Goal: Information Seeking & Learning: Learn about a topic

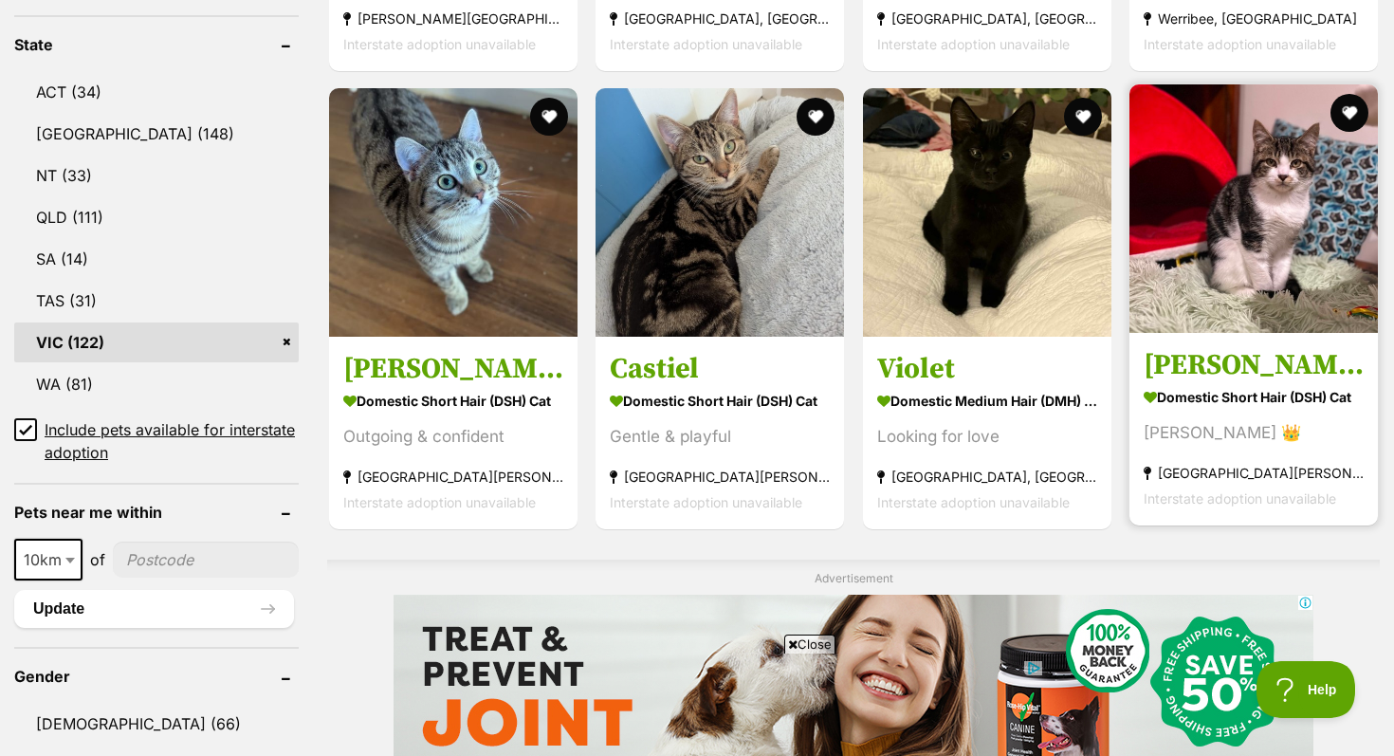
click at [1236, 344] on link "[PERSON_NAME] Domestic Short Hair (DSH) Cat [PERSON_NAME] 👑 [GEOGRAPHIC_DATA][P…" at bounding box center [1253, 429] width 248 height 192
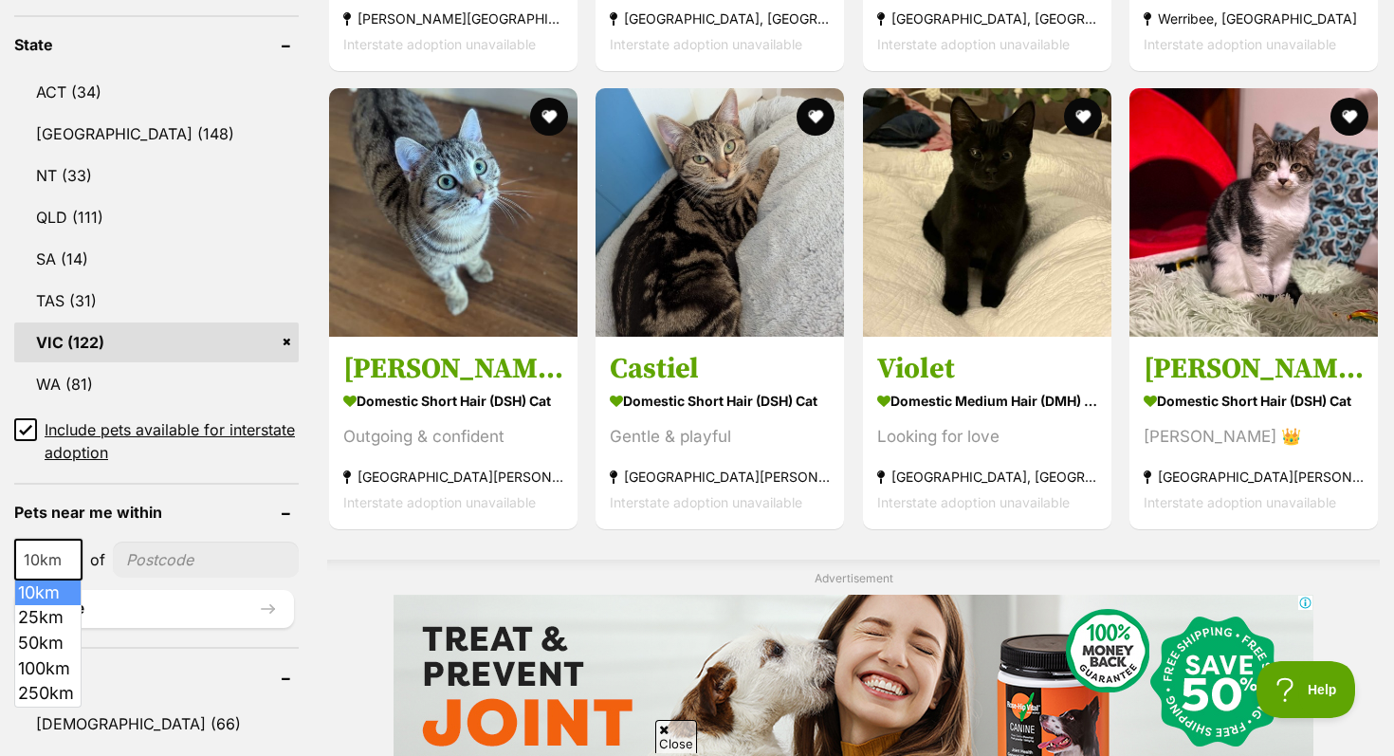
click at [74, 560] on span at bounding box center [72, 560] width 19 height 42
click at [154, 552] on input"] "postcode" at bounding box center [206, 559] width 186 height 36
click at [154, 554] on input"] "postcode" at bounding box center [206, 559] width 186 height 36
type input"] "3193"
click at [192, 598] on button "Update" at bounding box center [154, 609] width 280 height 38
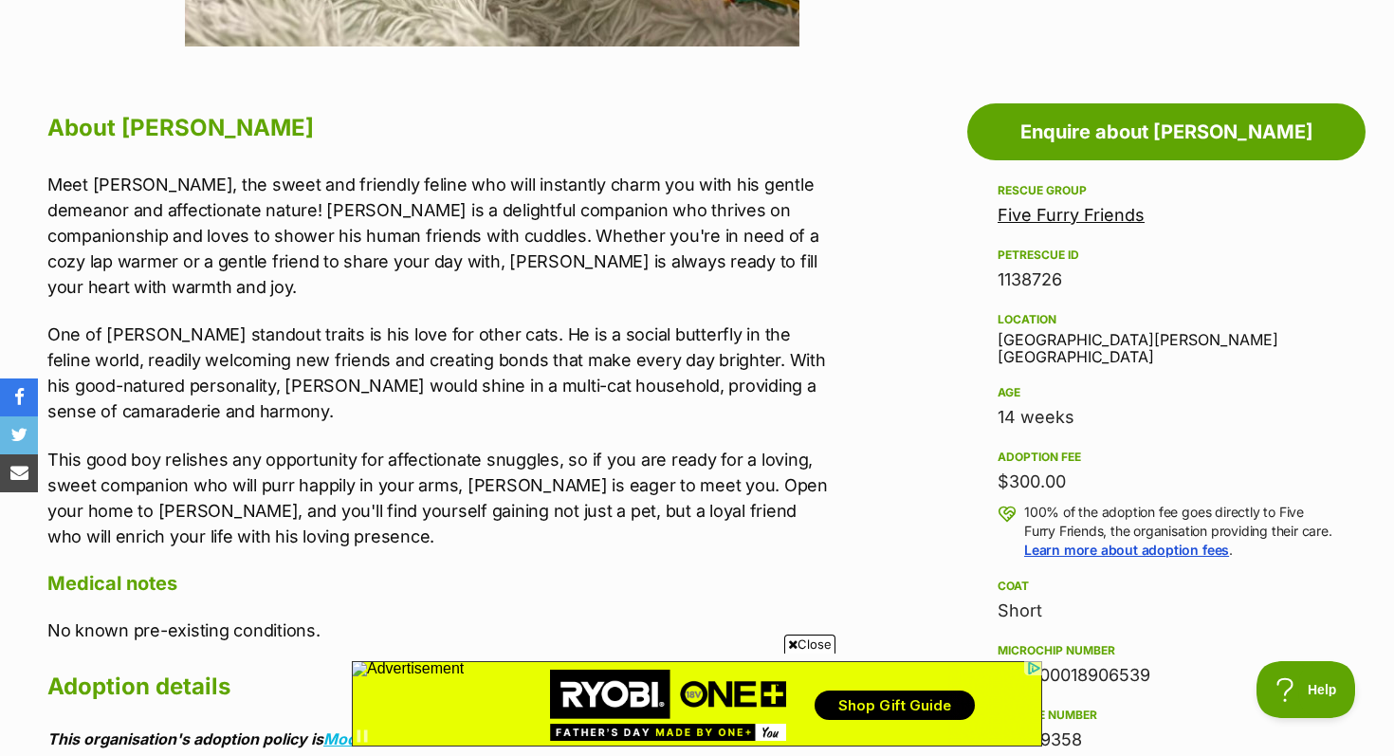
click at [995, 343] on aside "Rescue group Five Furry Friends PetRescue ID 1138726 Location Altona Meadows, V…" at bounding box center [1166, 593] width 398 height 828
drag, startPoint x: 995, startPoint y: 342, endPoint x: 1291, endPoint y: 356, distance: 296.1
click at [1291, 356] on aside "Rescue group Five Furry Friends PetRescue ID 1138726 Location Altona Meadows, V…" at bounding box center [1166, 593] width 398 height 828
copy div "Altona Meadows, VIC"
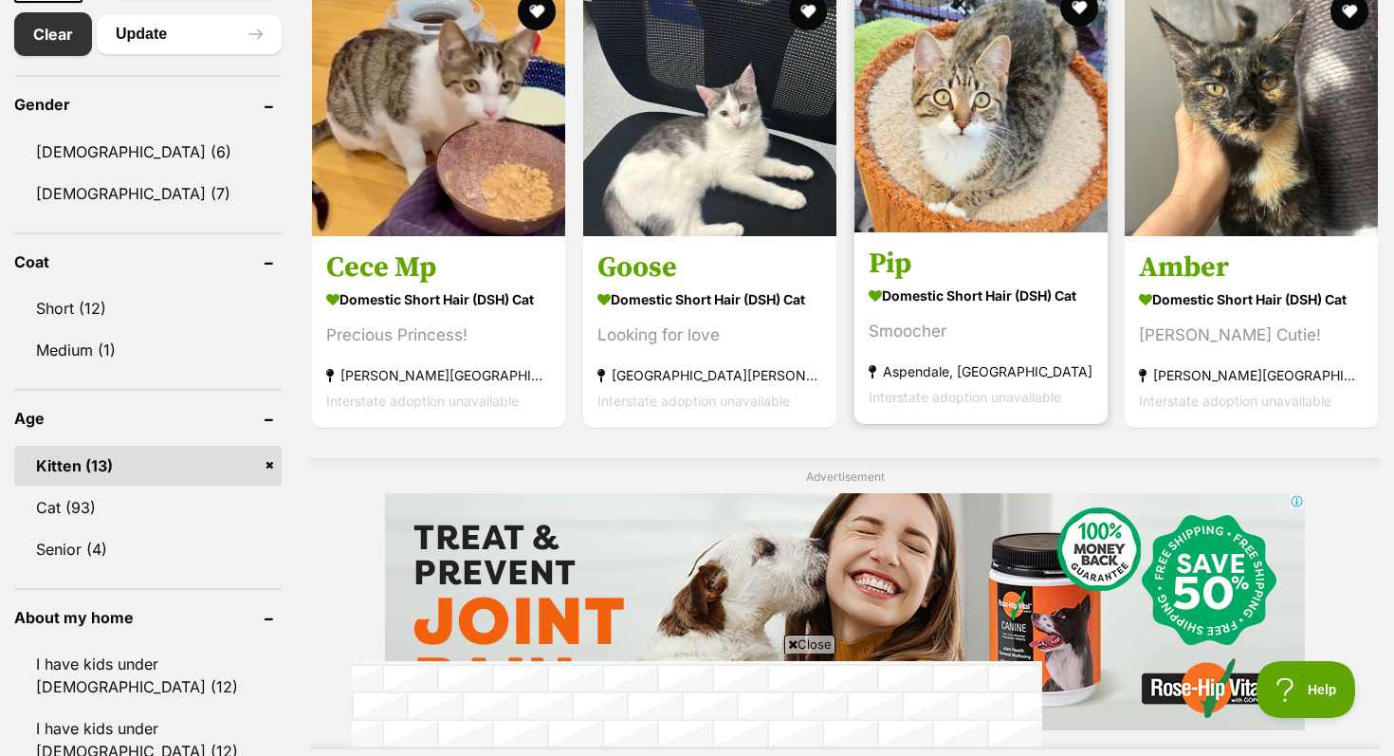
scroll to position [1092, 0]
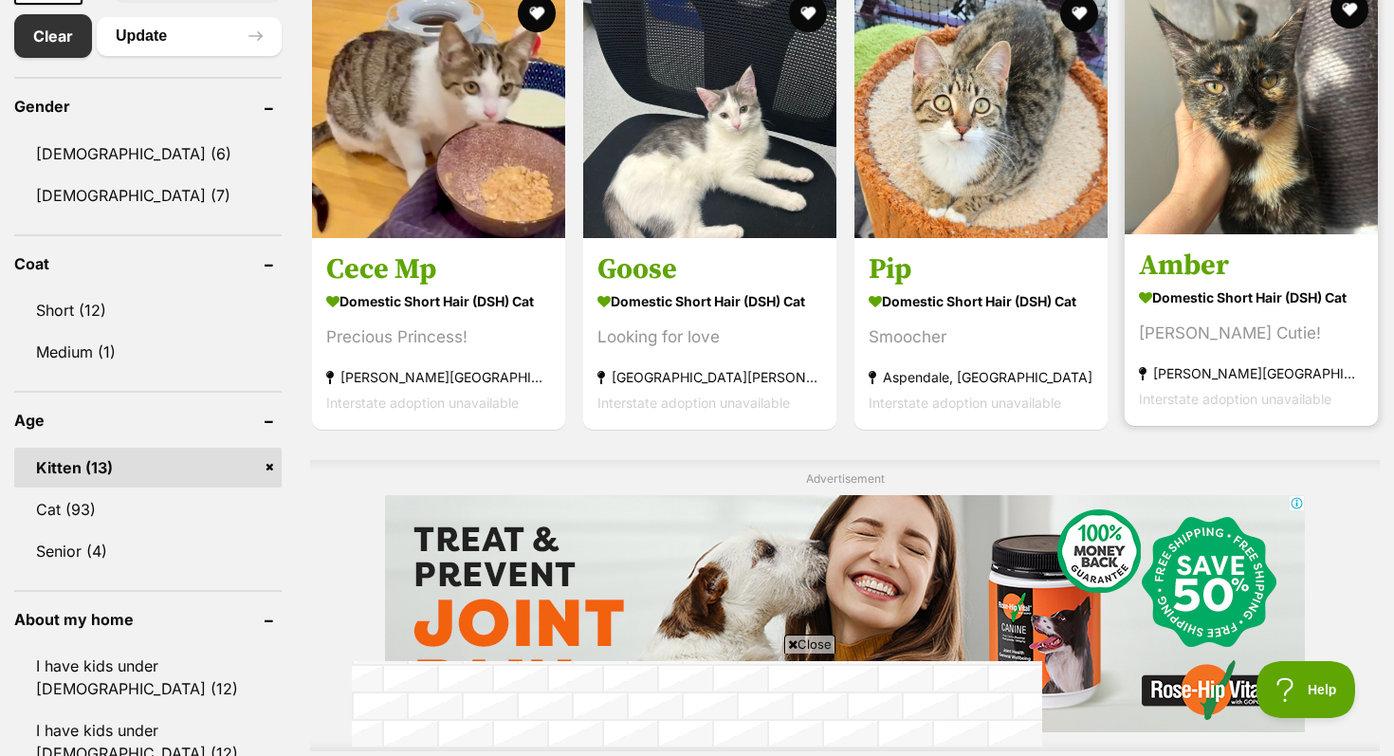
click at [1248, 197] on img at bounding box center [1250, 107] width 253 height 253
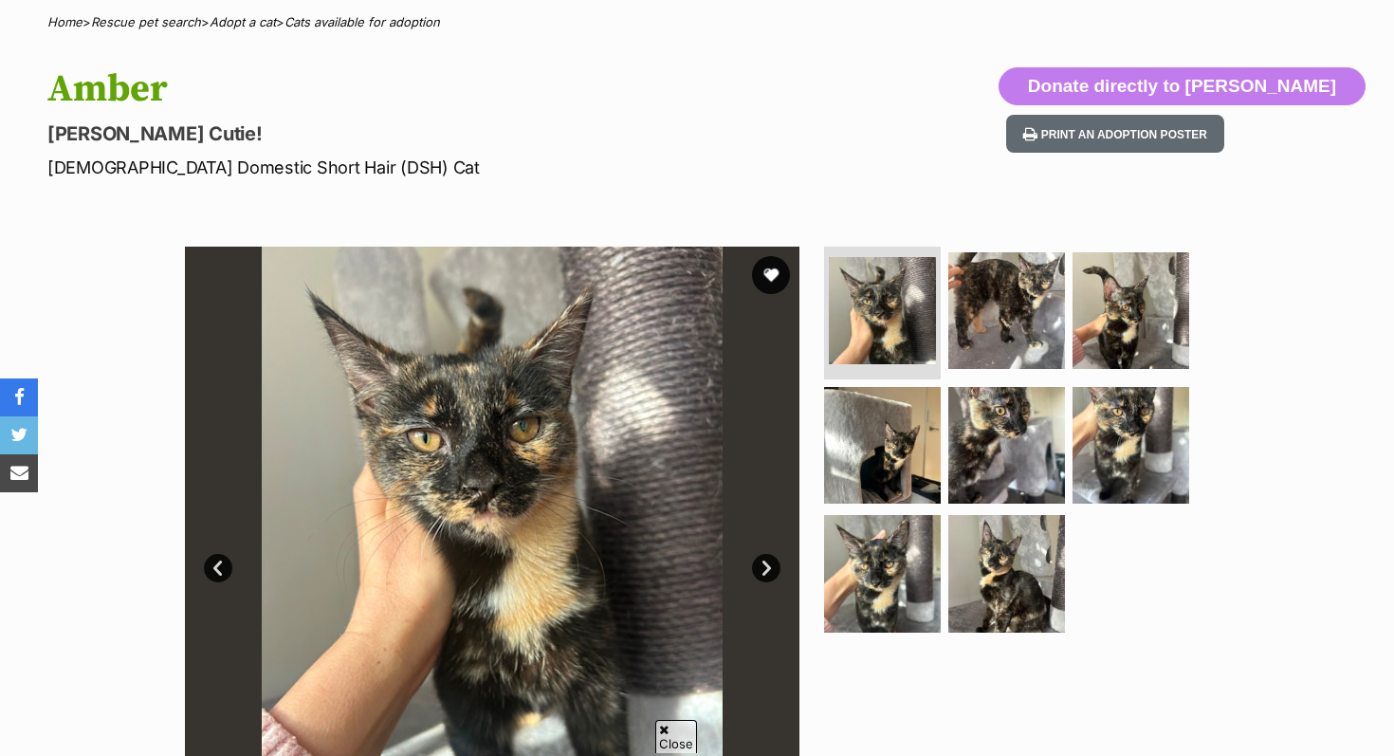
scroll to position [147, 0]
click at [769, 564] on link "Next" at bounding box center [766, 569] width 28 height 28
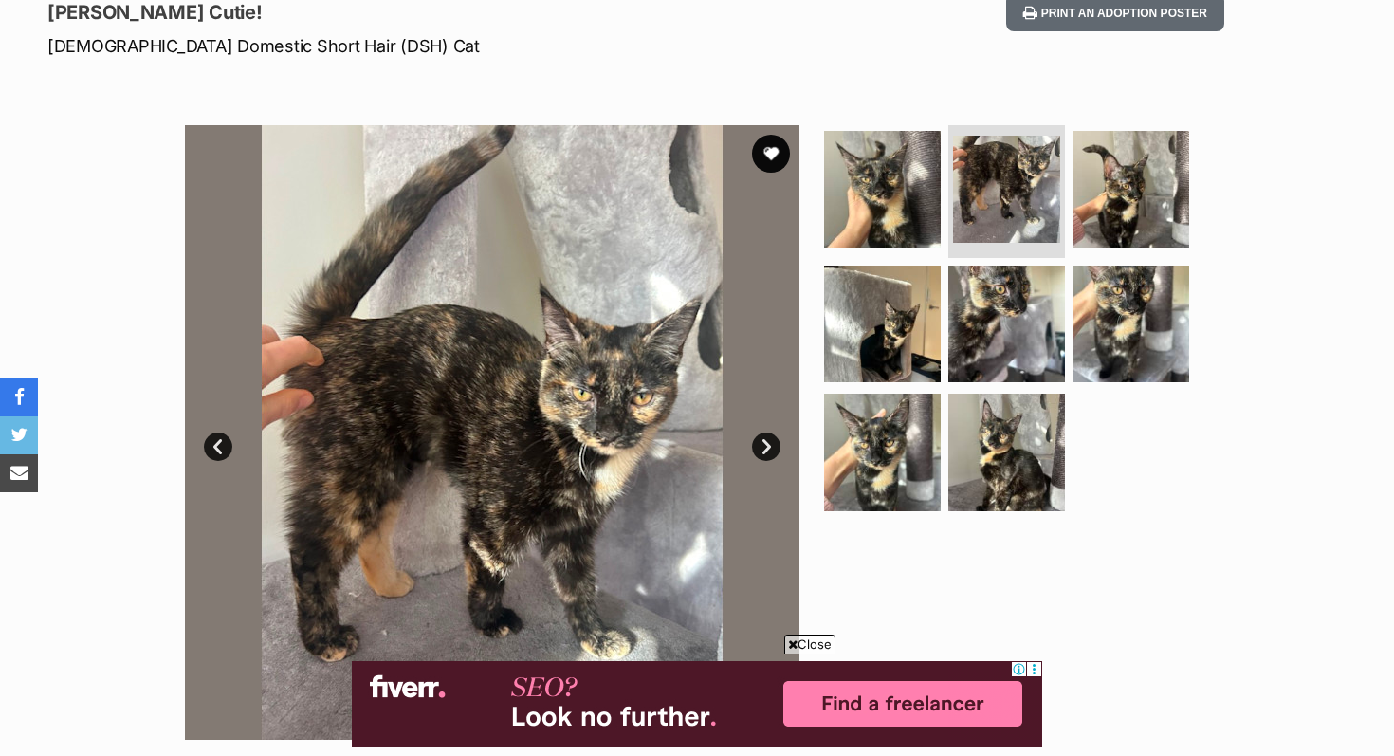
scroll to position [0, 0]
click at [758, 452] on link "Next" at bounding box center [766, 446] width 28 height 28
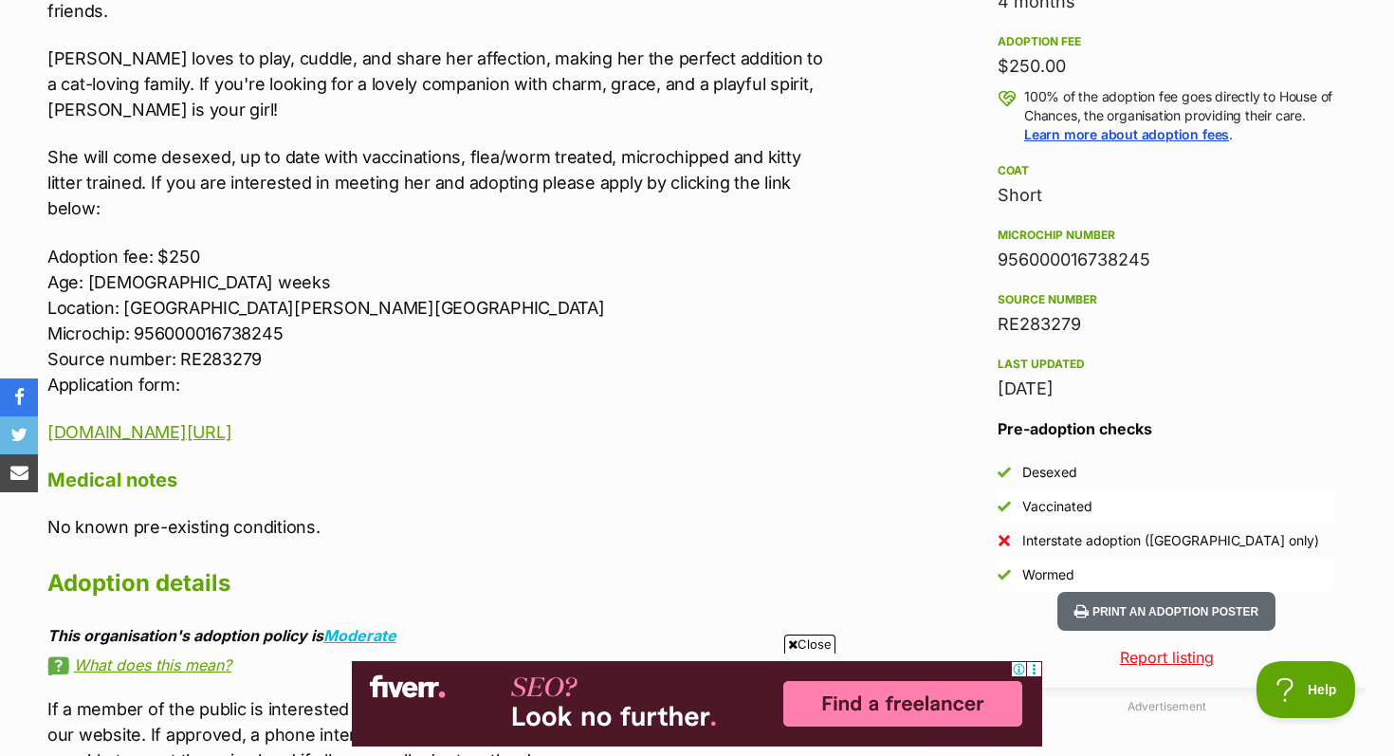
scroll to position [1364, 0]
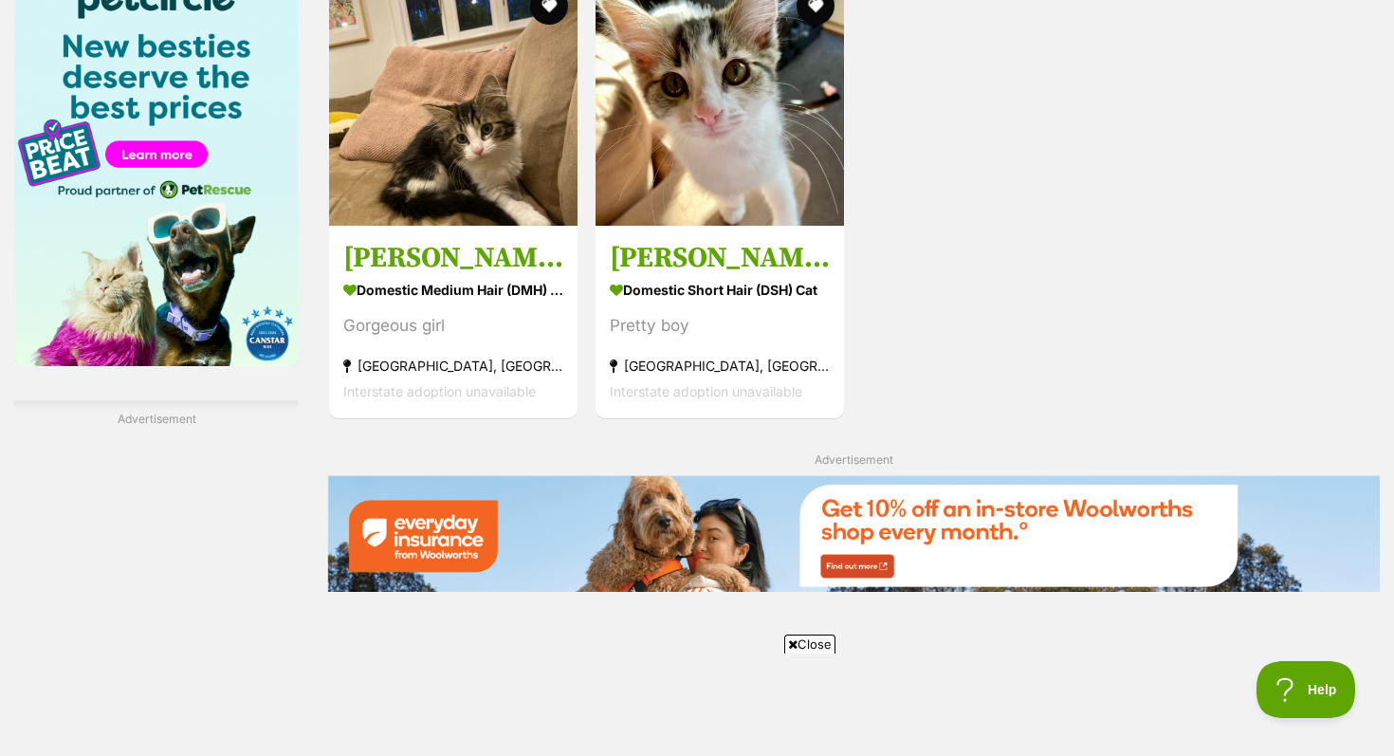
scroll to position [2350, 0]
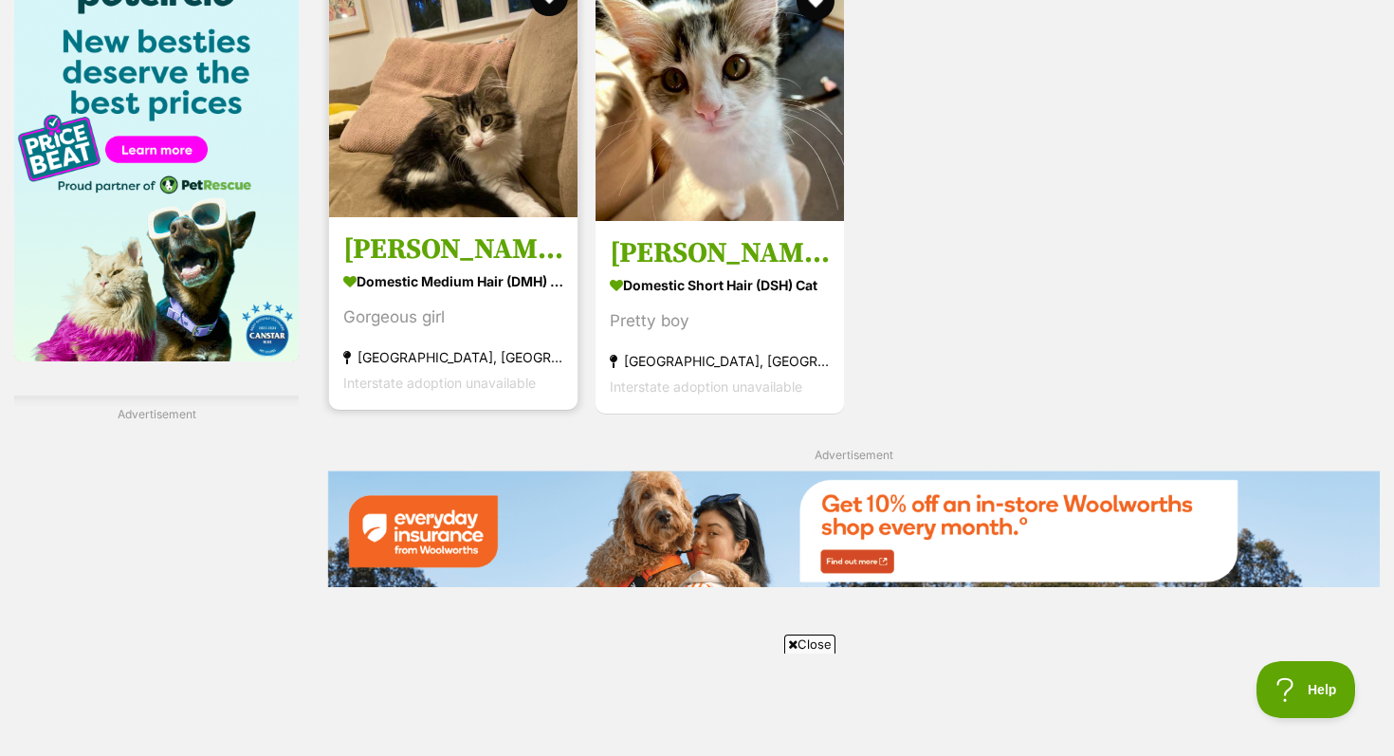
click at [447, 331] on section "Domestic Medium Hair (DMH) Cat Gorgeous girl Brighton East, VIC Interstate adop…" at bounding box center [453, 331] width 220 height 128
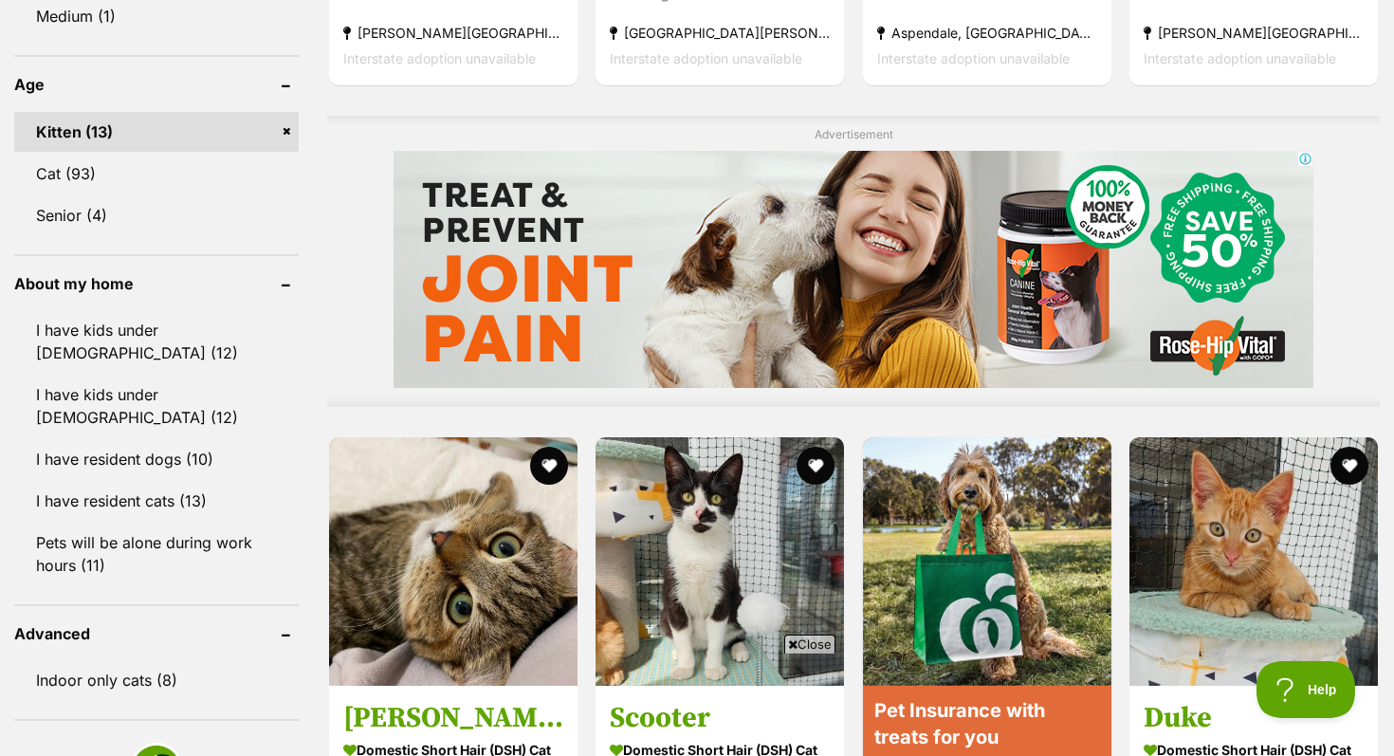
scroll to position [1439, 0]
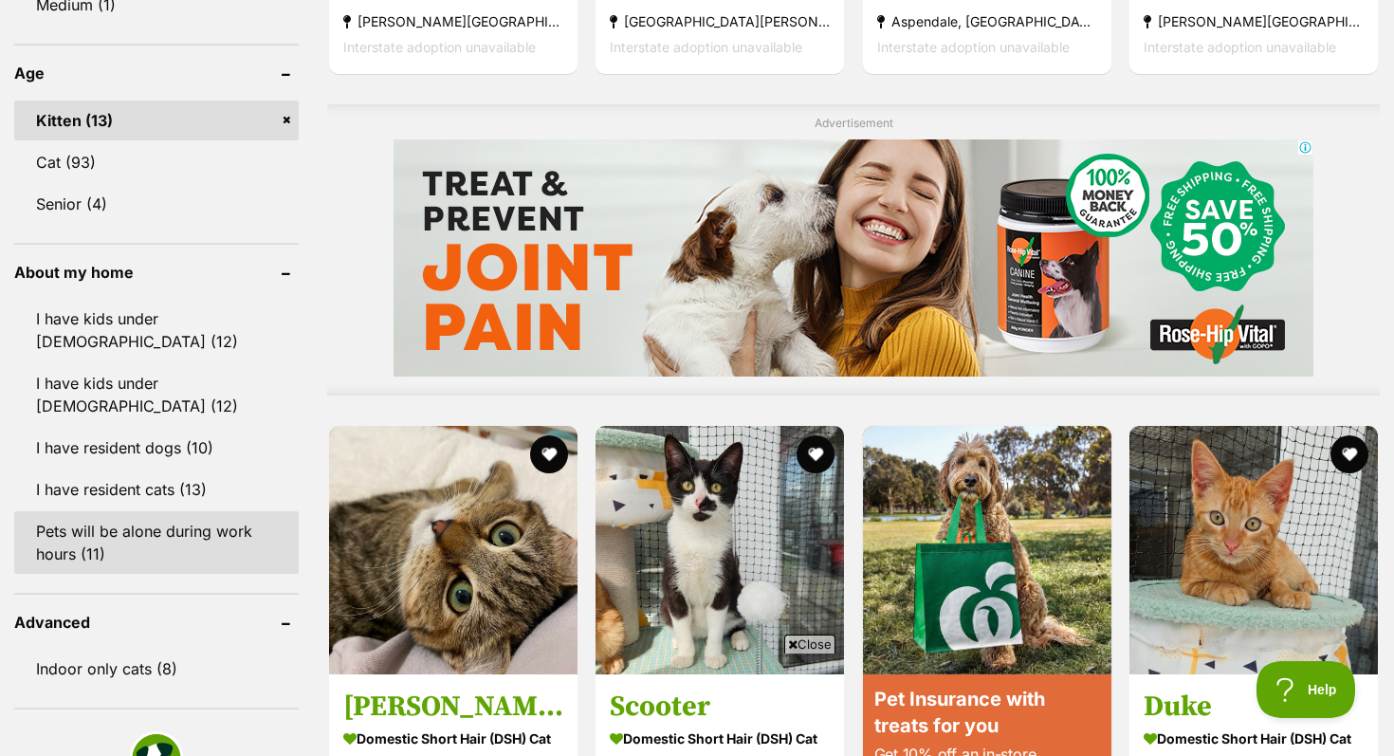
click at [173, 512] on link "Pets will be alone during work hours (11)" at bounding box center [156, 542] width 284 height 63
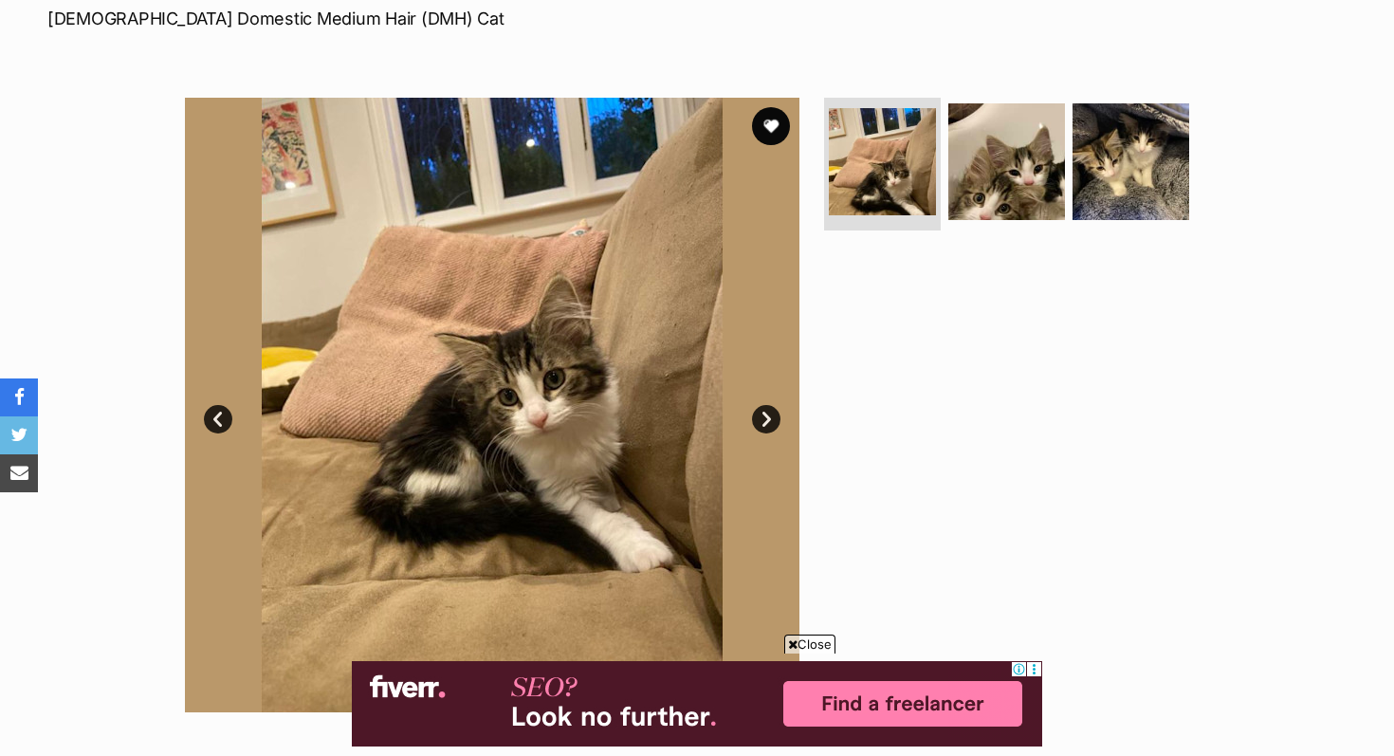
click at [766, 422] on link "Next" at bounding box center [766, 419] width 28 height 28
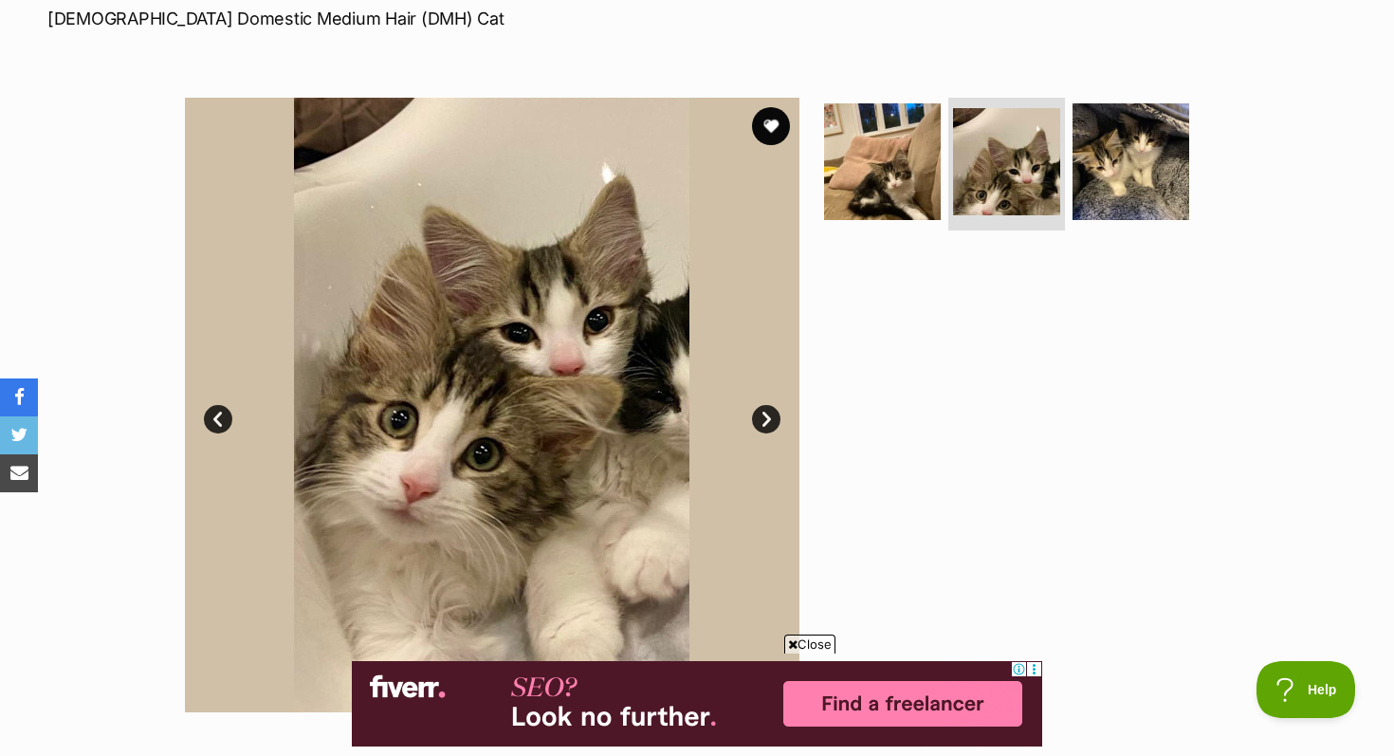
click at [766, 412] on link "Next" at bounding box center [766, 419] width 28 height 28
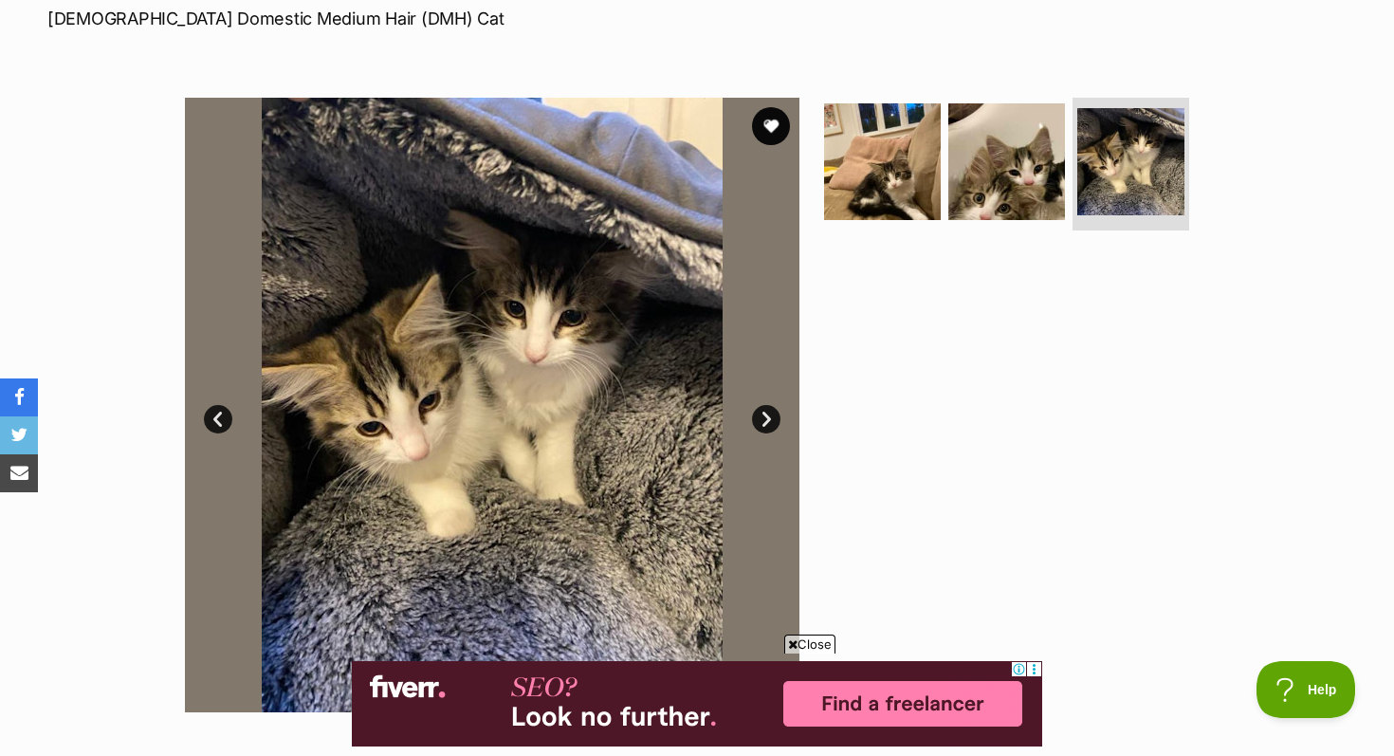
click at [763, 411] on link "Next" at bounding box center [766, 419] width 28 height 28
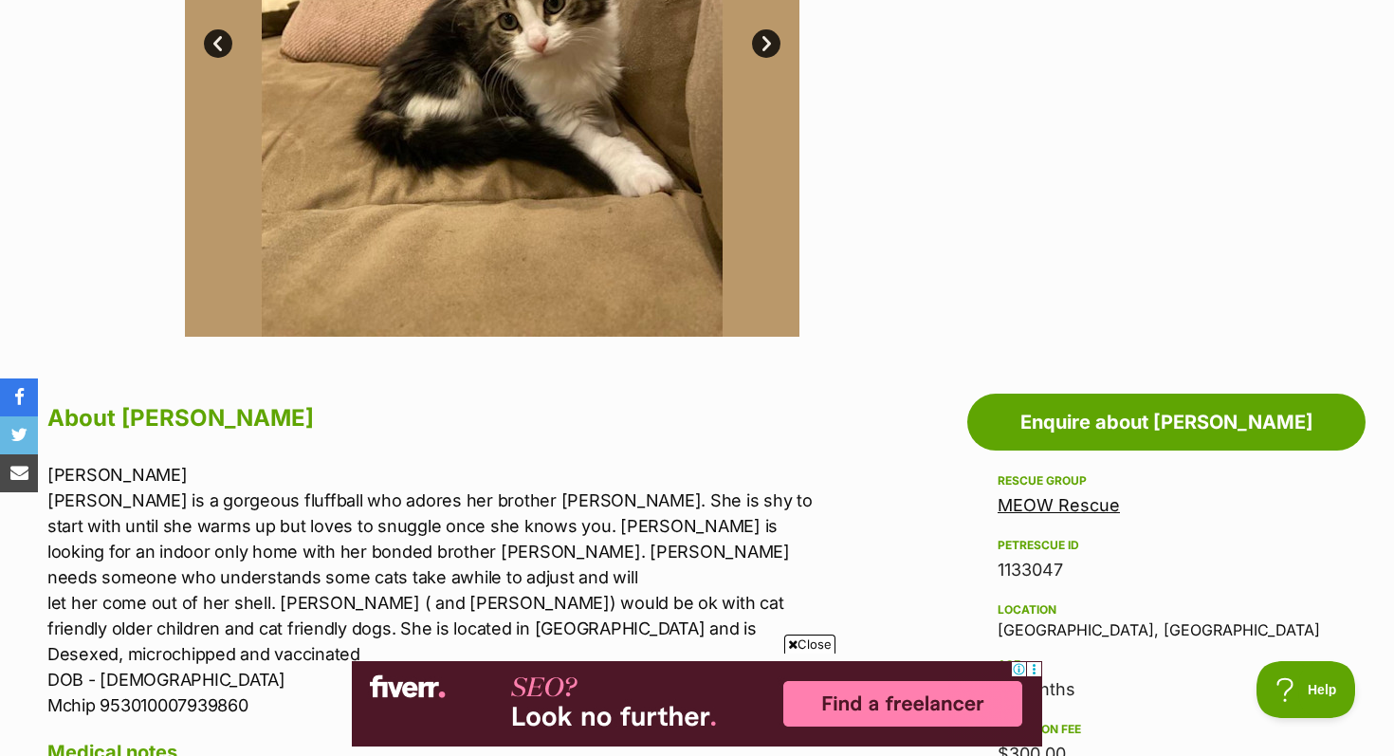
scroll to position [677, 0]
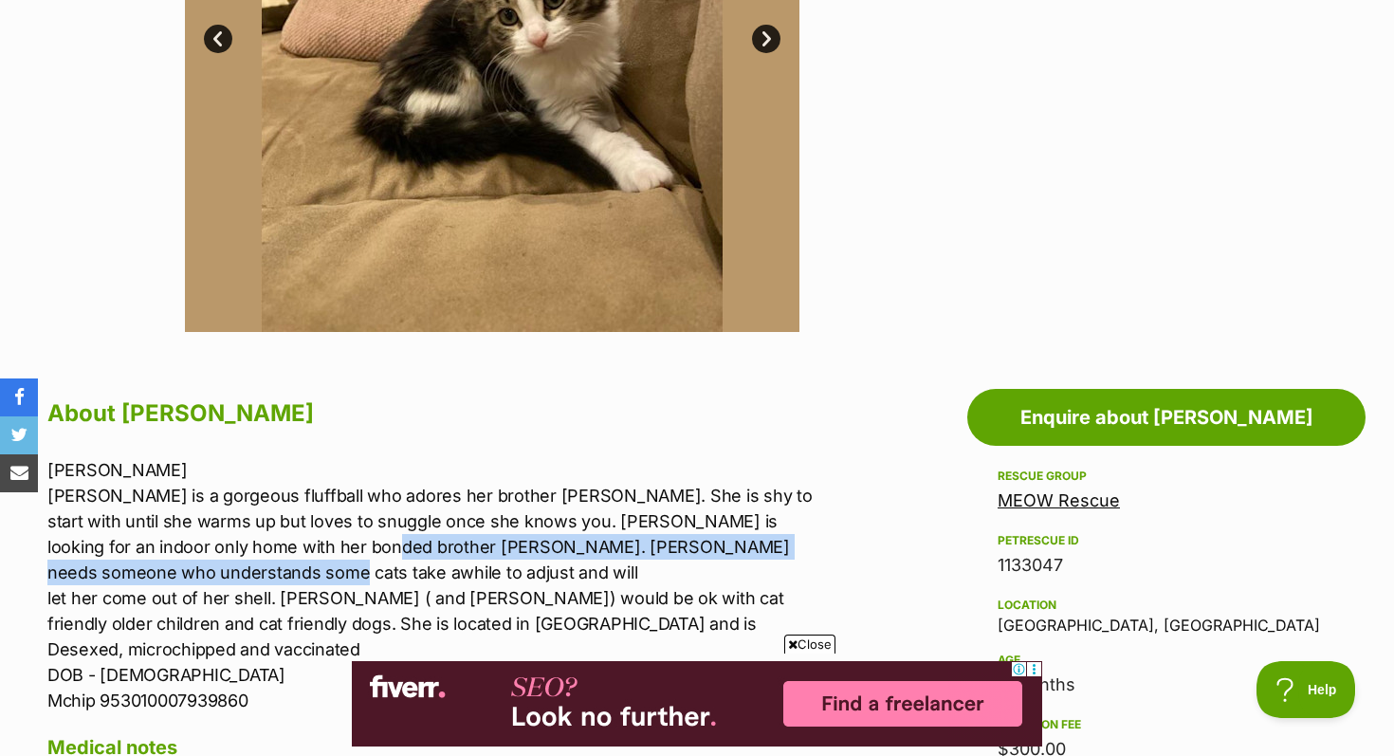
drag, startPoint x: 259, startPoint y: 547, endPoint x: 331, endPoint y: 567, distance: 74.8
click at [331, 567] on p "Blair Blair is a gorgeous fluffball who adores her brother Dominic. She is shy …" at bounding box center [438, 585] width 783 height 256
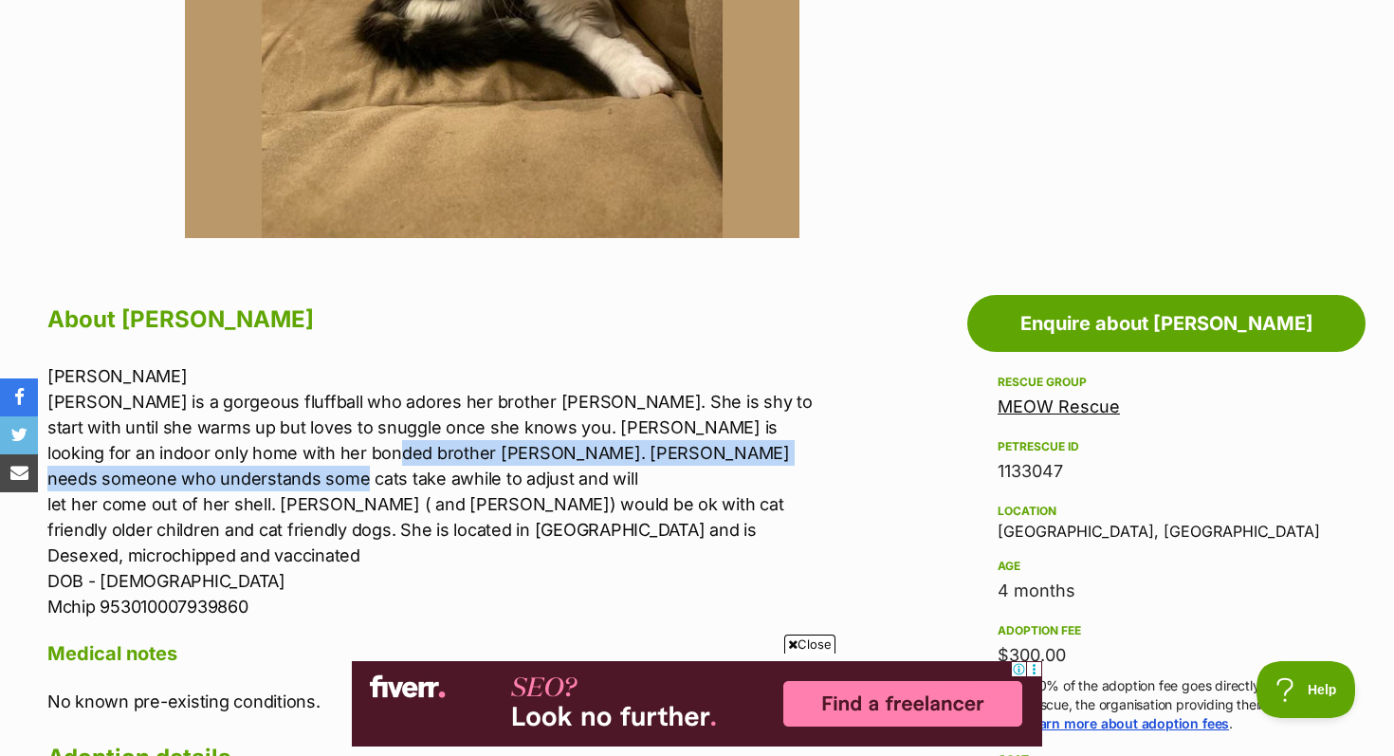
scroll to position [838, 0]
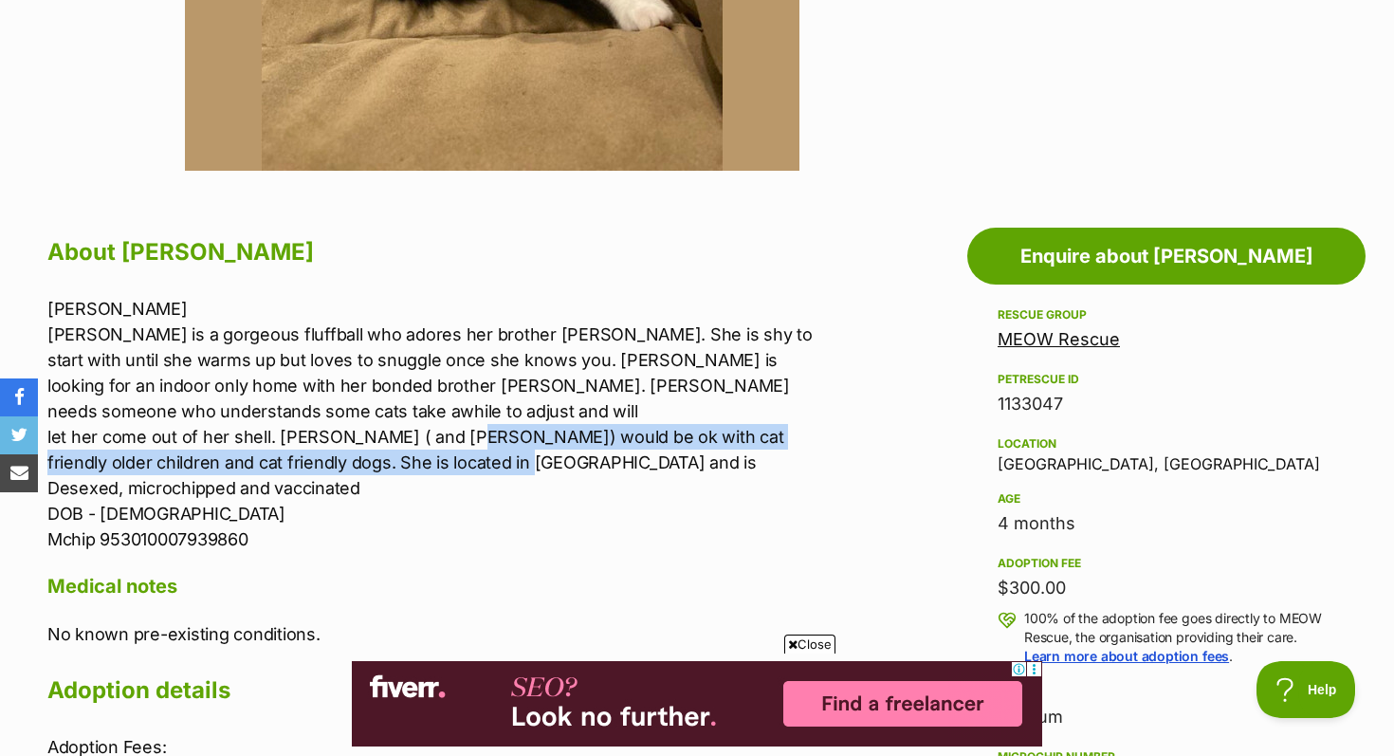
drag, startPoint x: 446, startPoint y: 427, endPoint x: 427, endPoint y: 462, distance: 39.9
click at [427, 462] on p "Blair Blair is a gorgeous fluffball who adores her brother Dominic. She is shy …" at bounding box center [438, 424] width 783 height 256
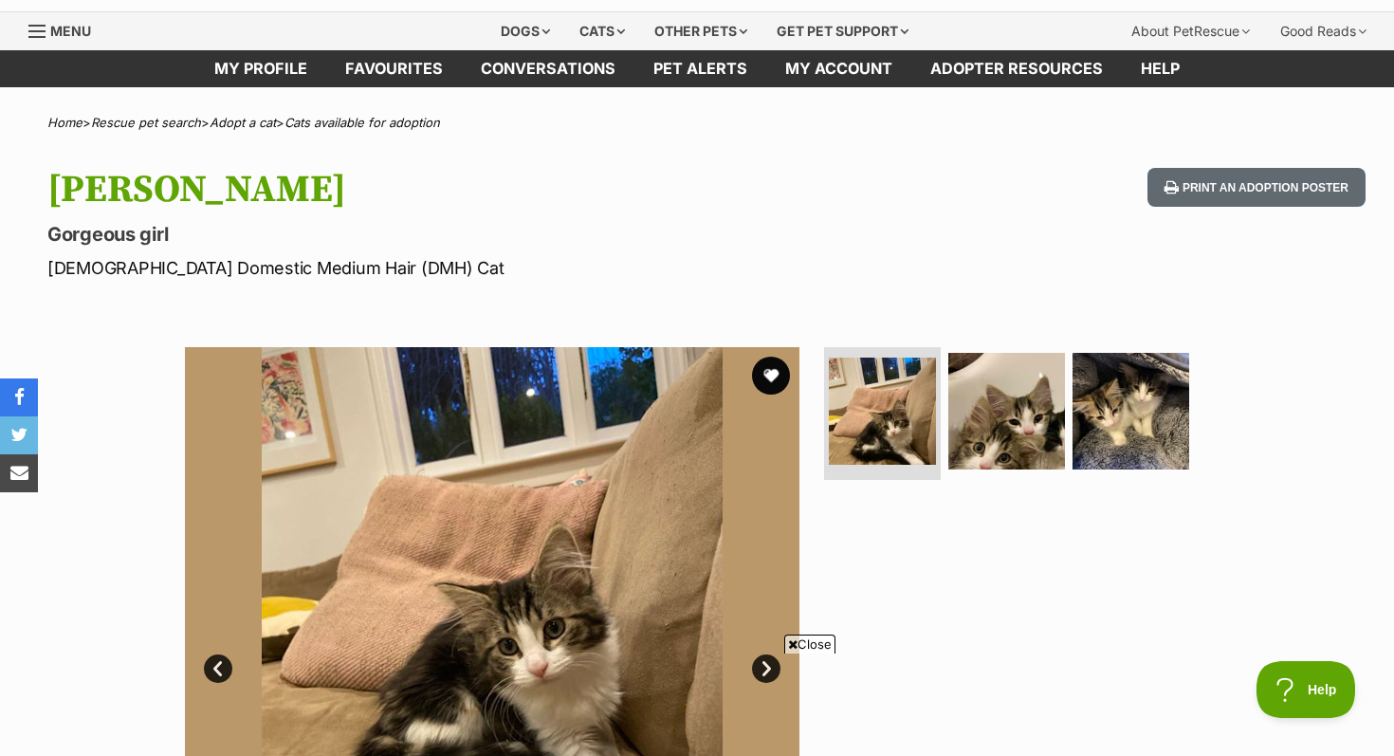
scroll to position [0, 0]
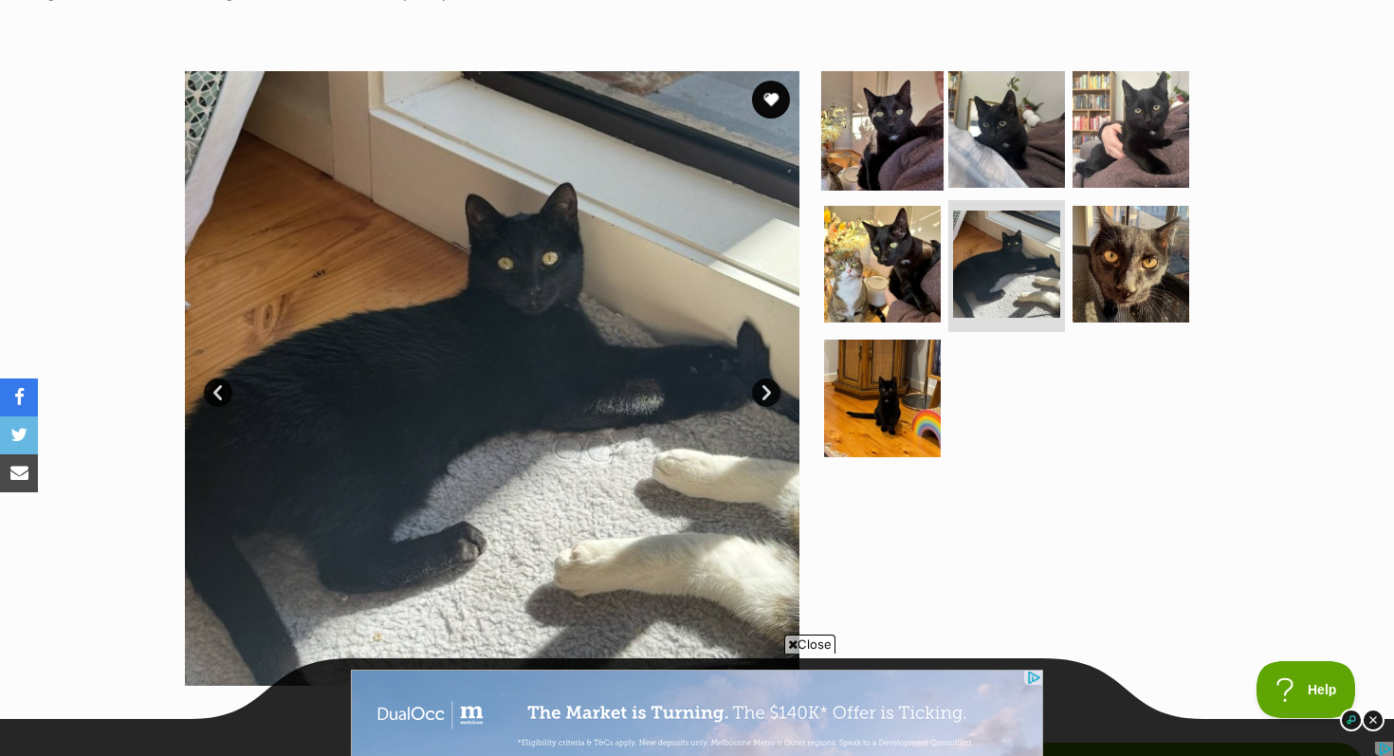
click at [873, 133] on img at bounding box center [882, 129] width 122 height 122
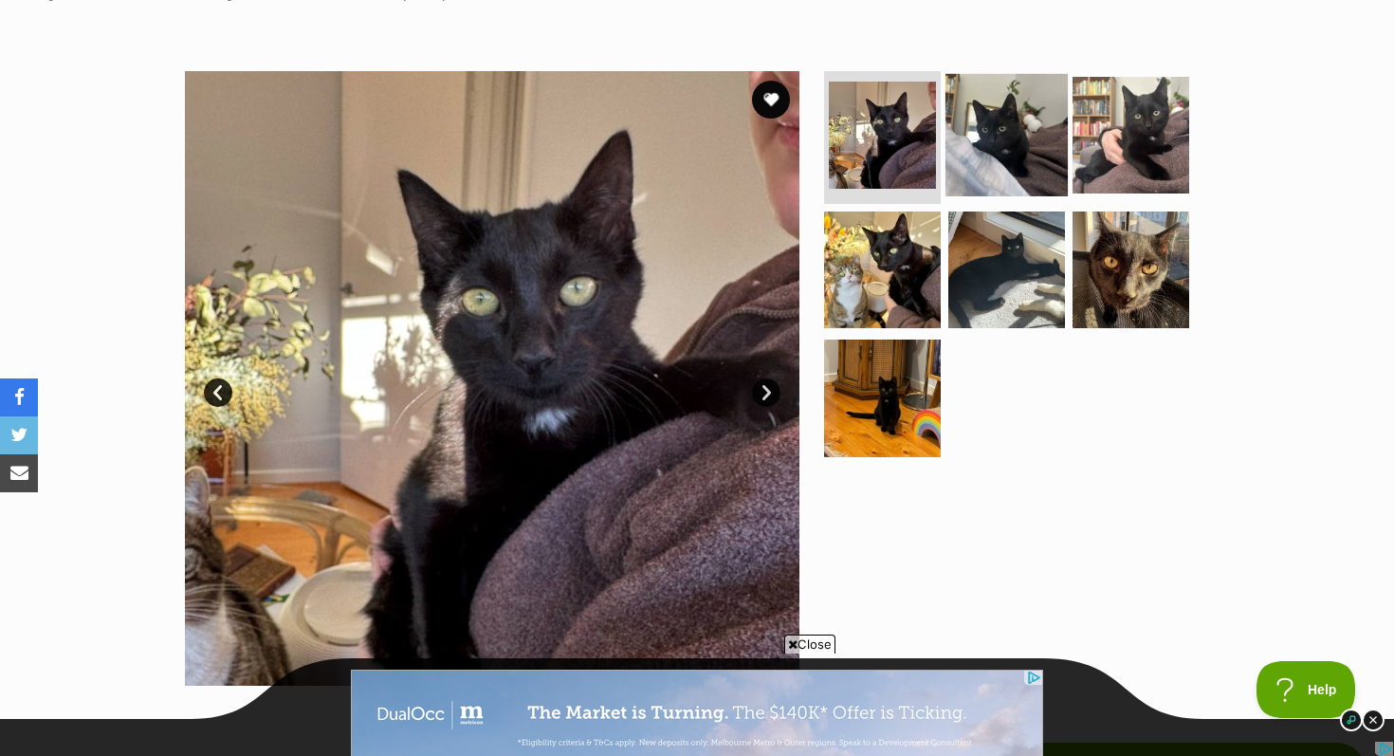
click at [1023, 138] on img at bounding box center [1006, 135] width 122 height 122
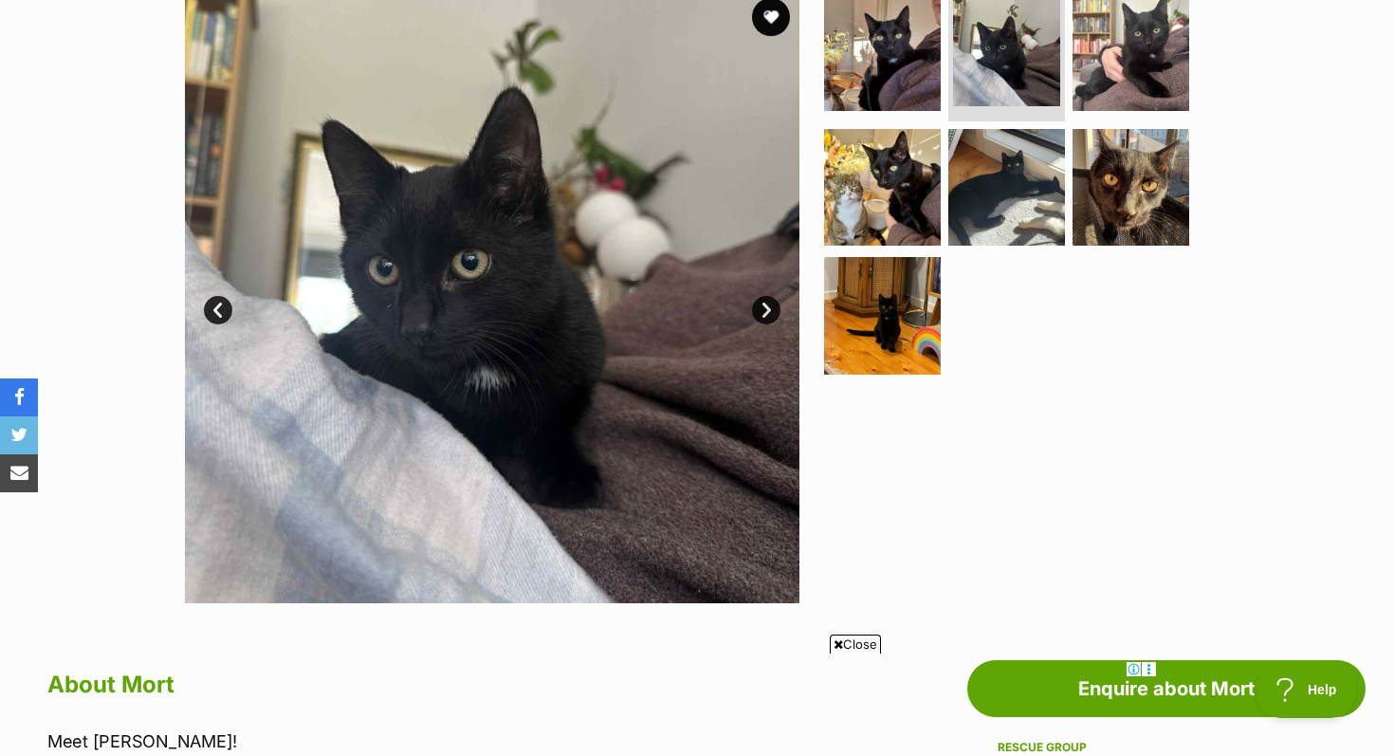
scroll to position [413, 0]
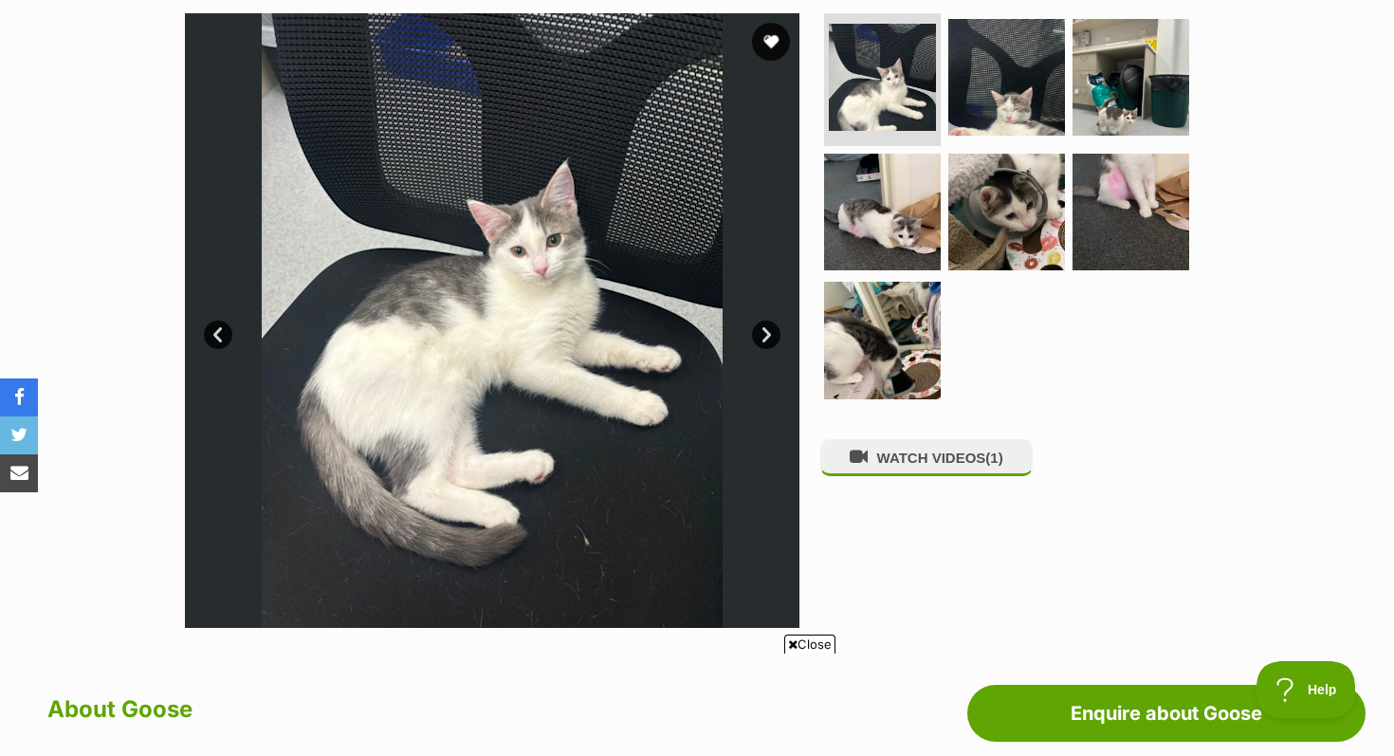
scroll to position [360, 0]
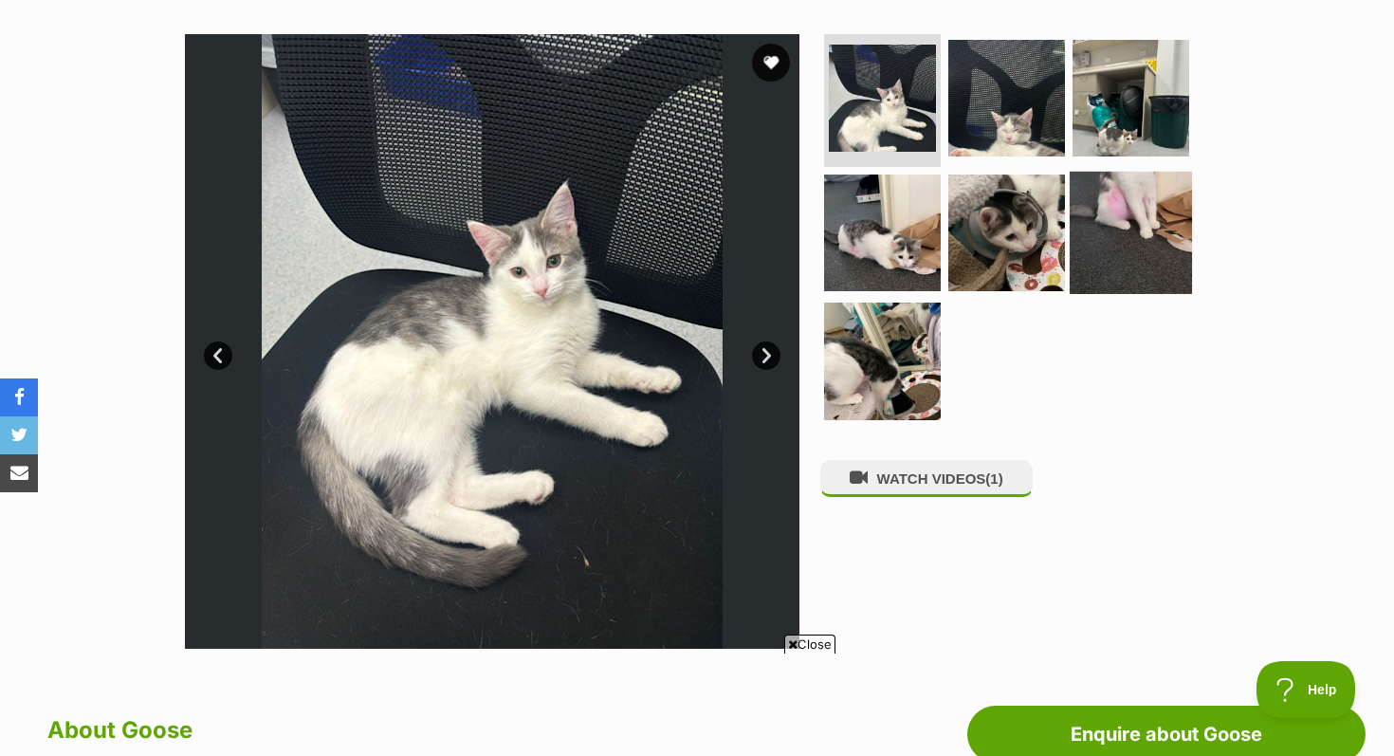
click at [1136, 200] on img at bounding box center [1130, 232] width 122 height 122
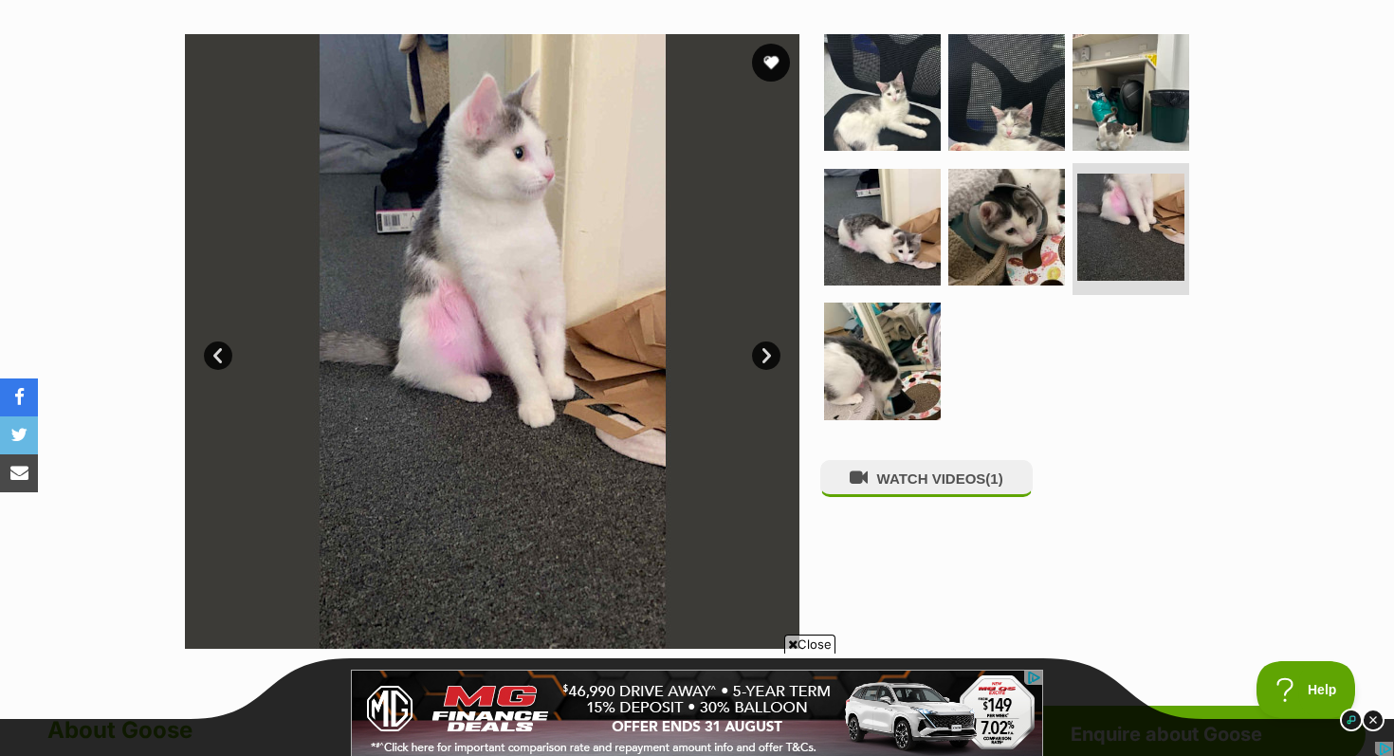
scroll to position [0, 0]
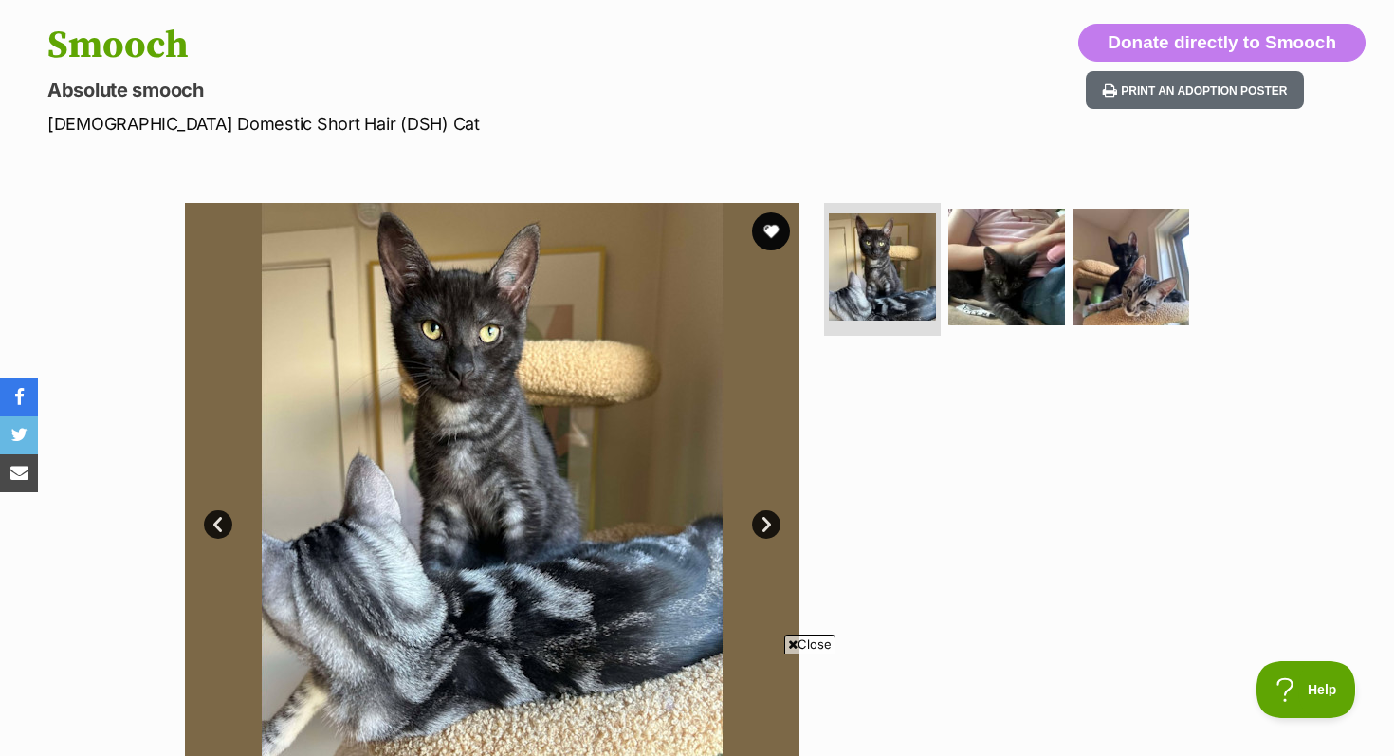
scroll to position [192, 0]
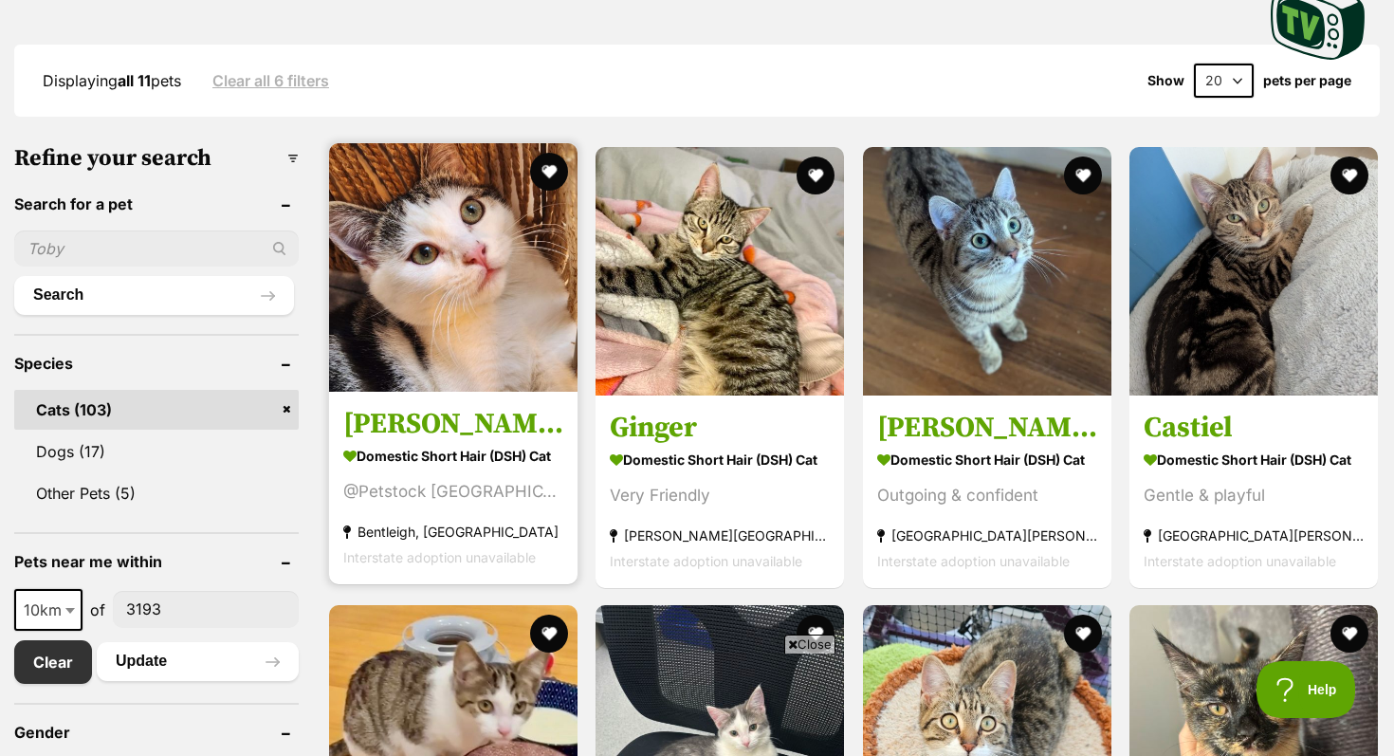
click at [463, 456] on strong "Domestic Short Hair (DSH) Cat" at bounding box center [453, 454] width 220 height 27
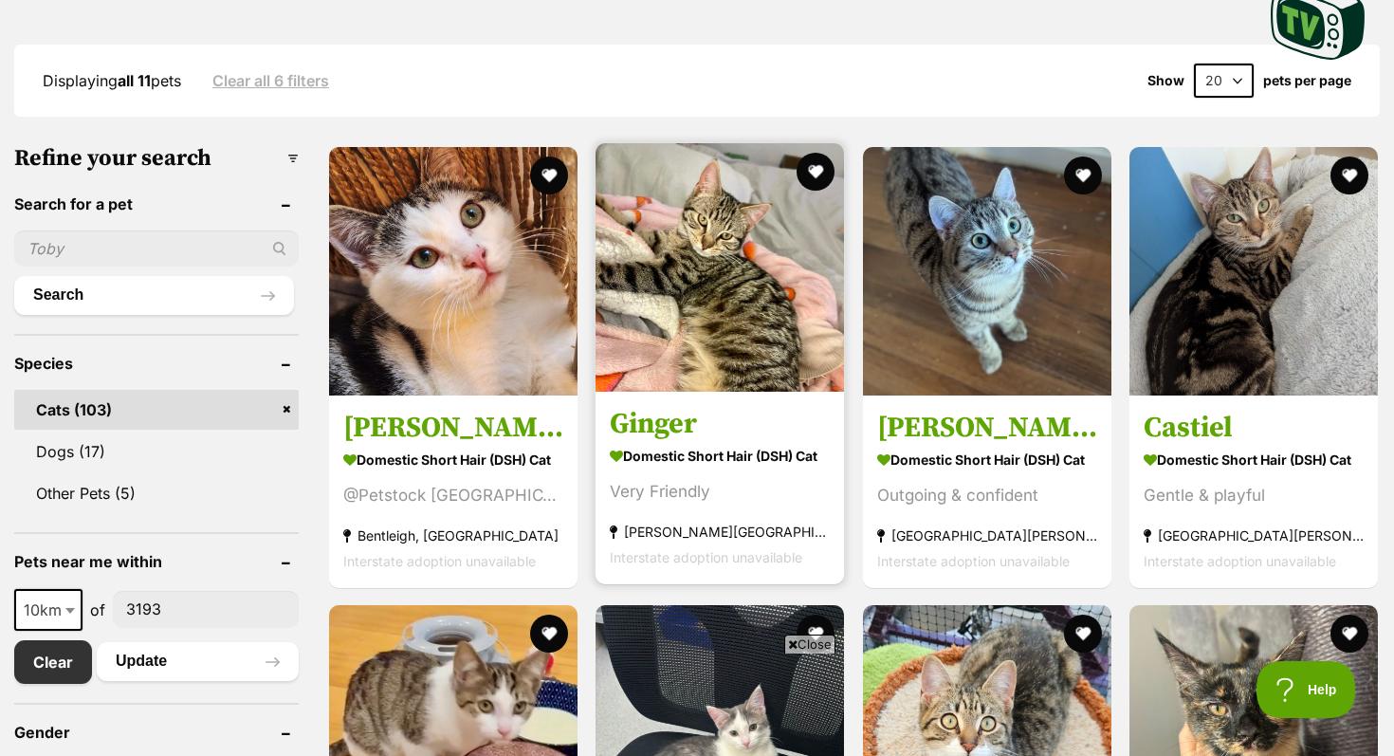
click at [771, 340] on img at bounding box center [719, 267] width 248 height 248
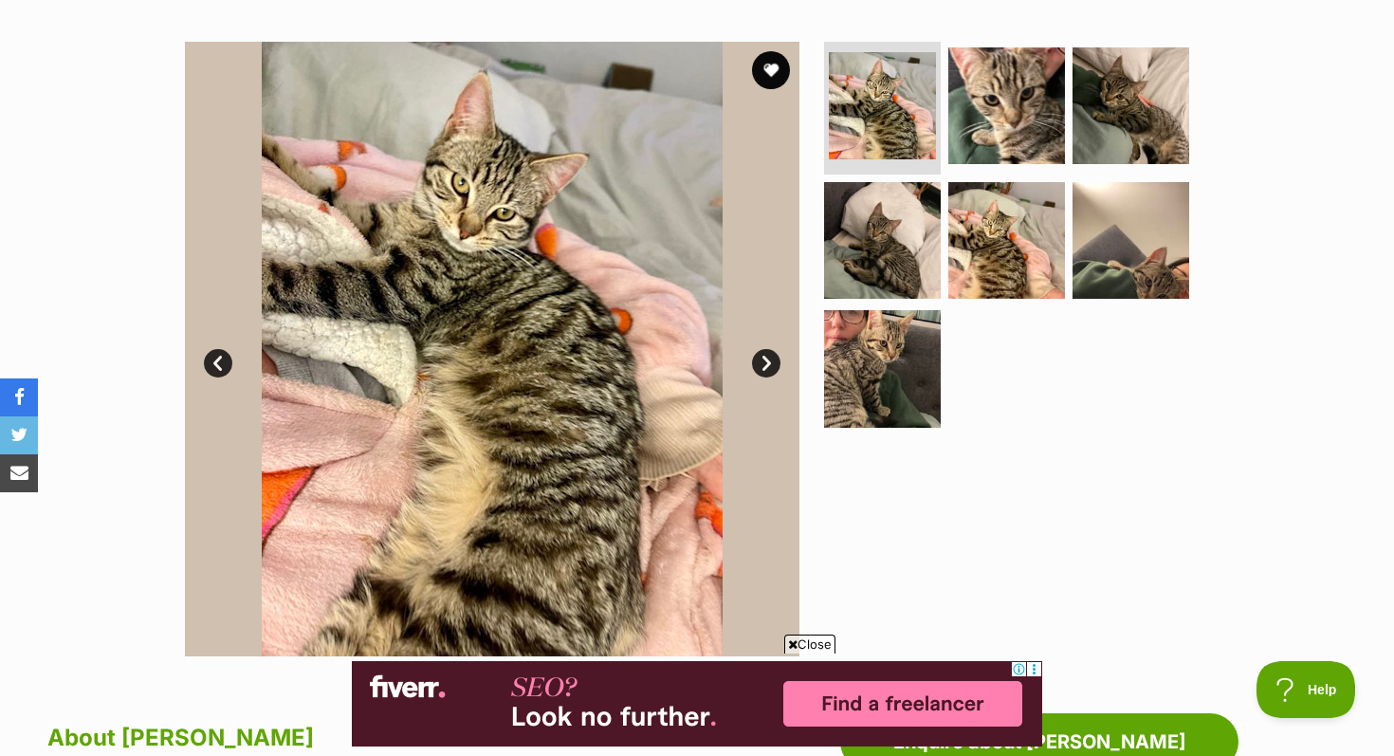
scroll to position [343, 0]
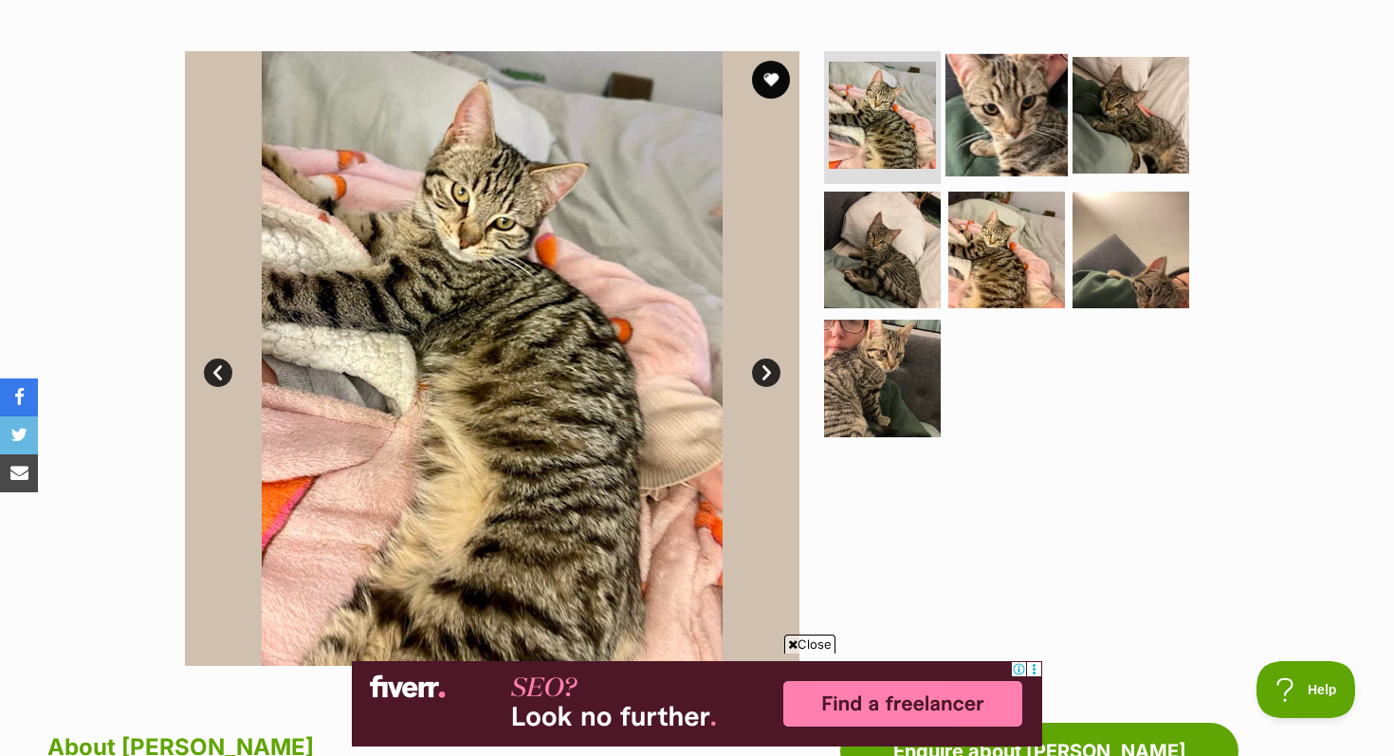
click at [1012, 90] on img at bounding box center [1006, 115] width 122 height 122
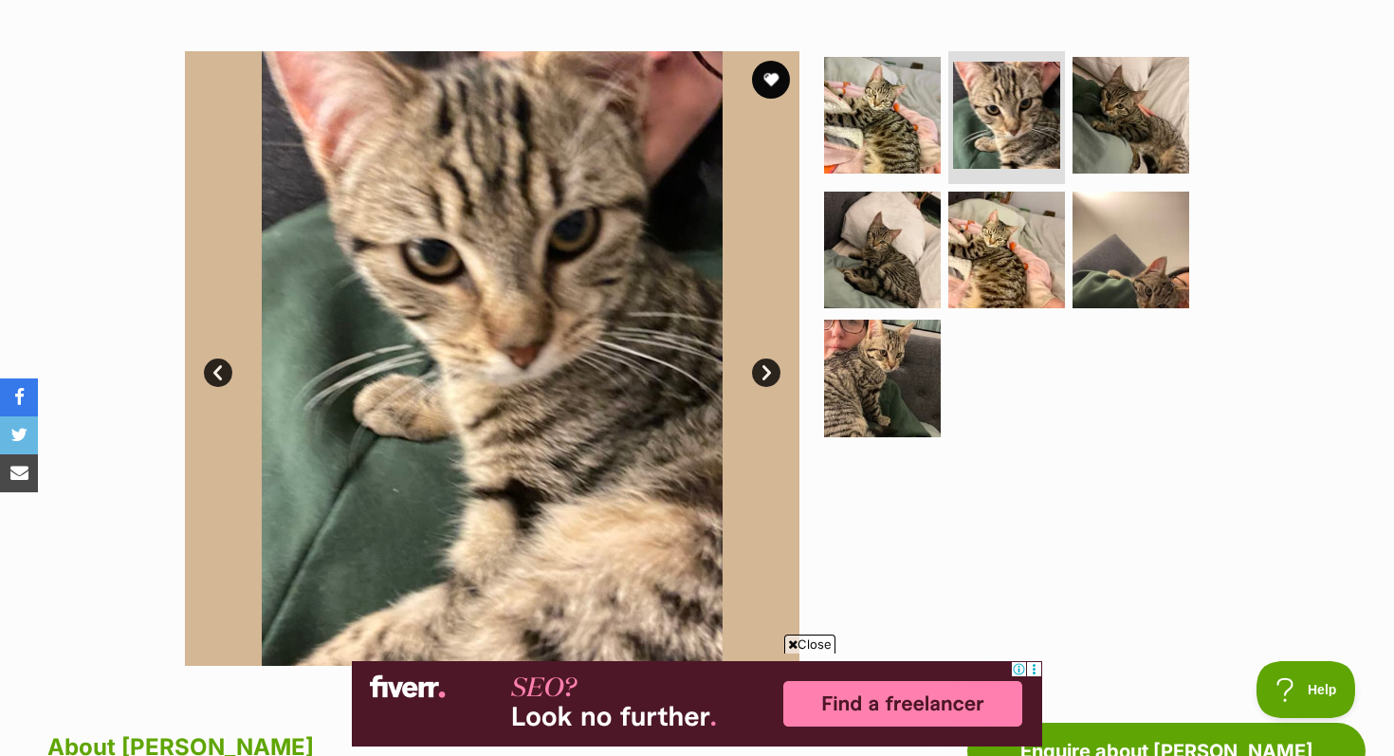
scroll to position [0, 0]
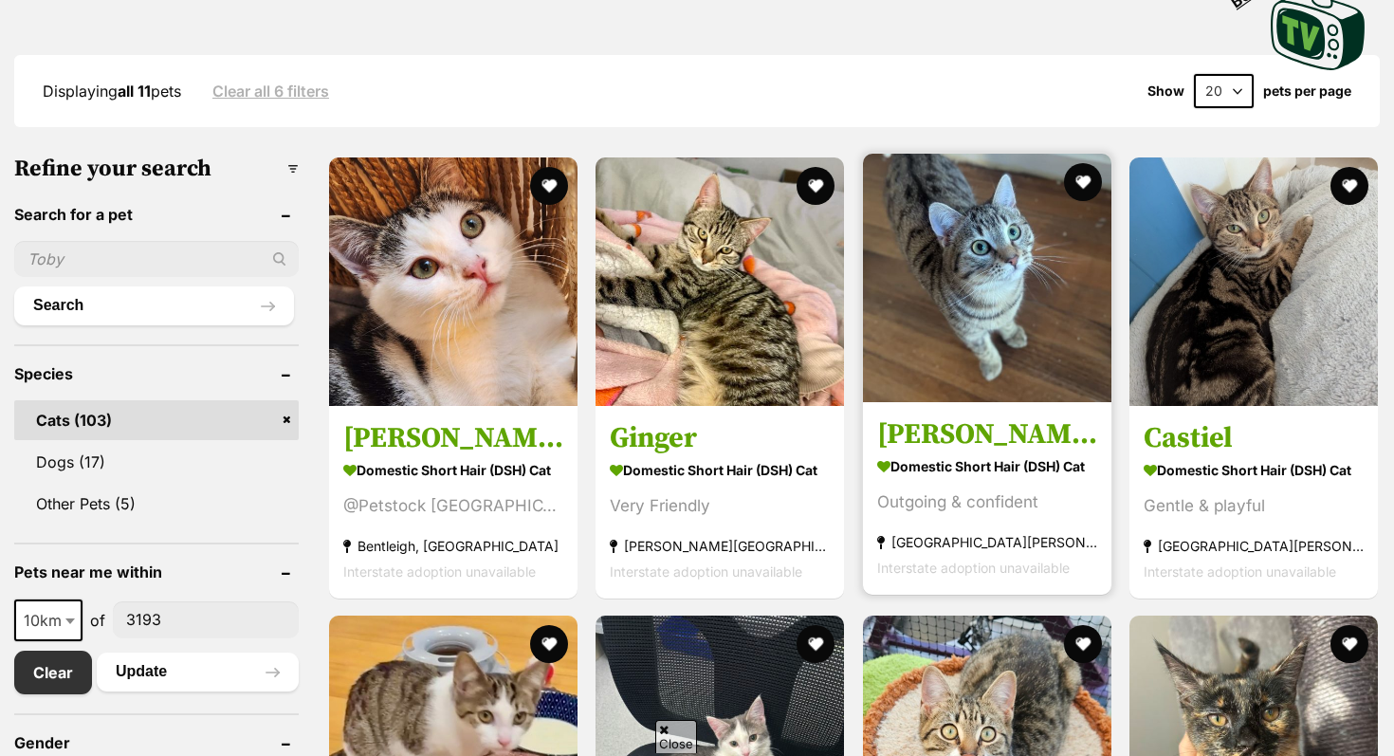
click at [1047, 469] on strong "Domestic Short Hair (DSH) Cat" at bounding box center [987, 464] width 220 height 27
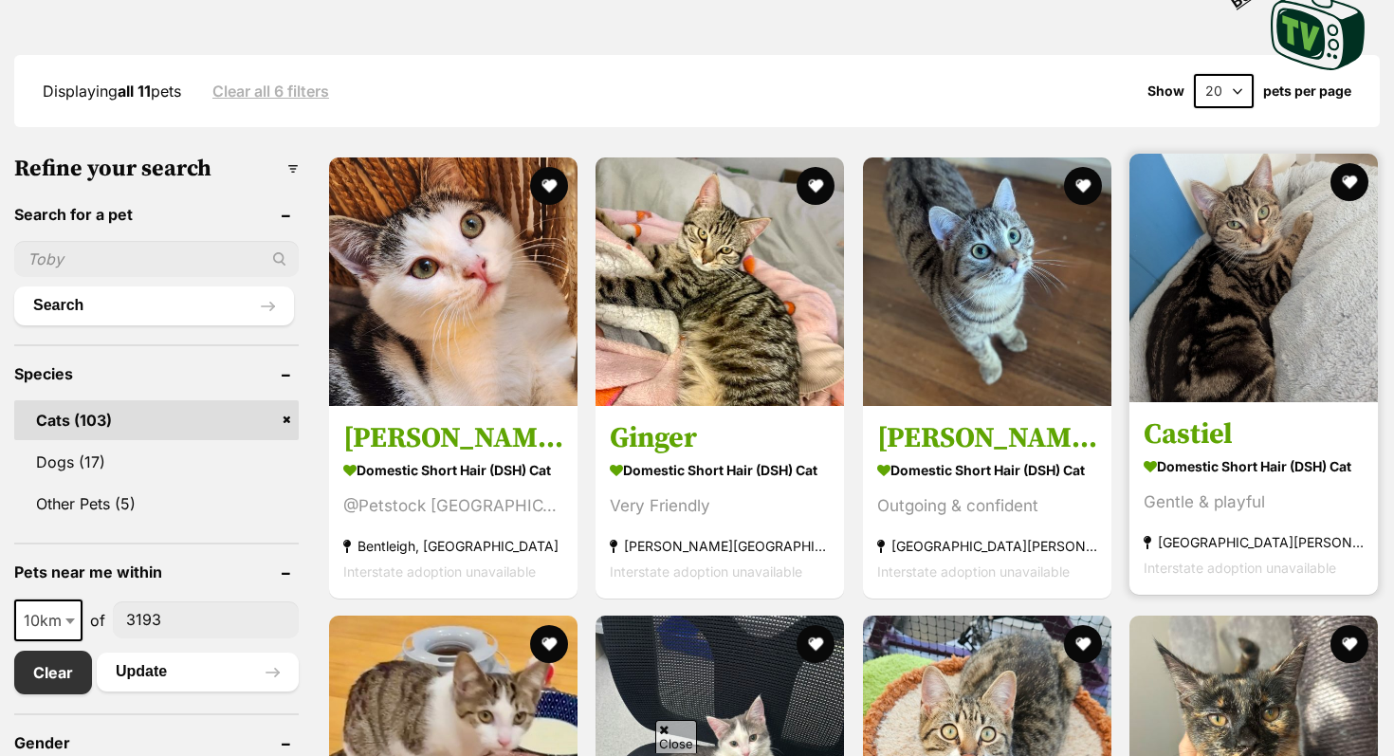
click at [1266, 489] on section "Domestic Short Hair (DSH) Cat Gentle & playful [GEOGRAPHIC_DATA][PERSON_NAME][G…" at bounding box center [1253, 515] width 220 height 128
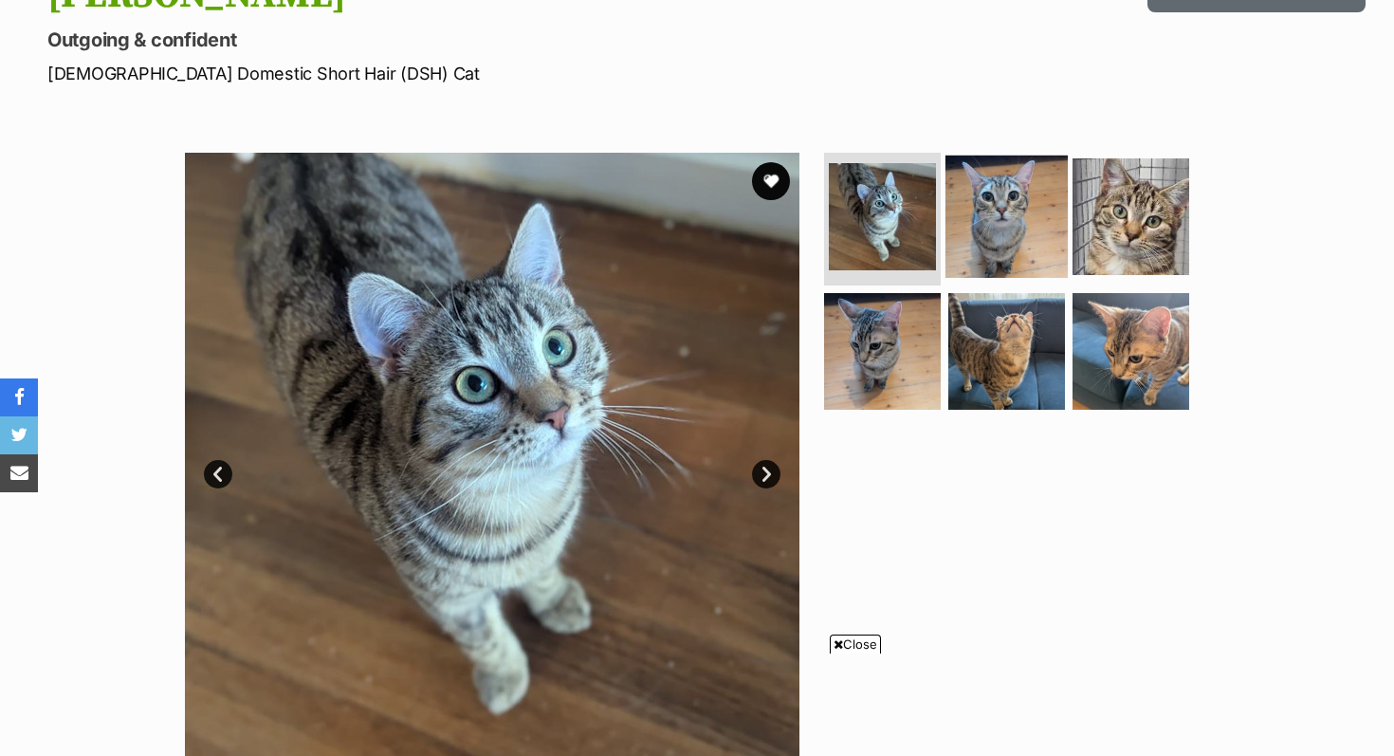
click at [1051, 230] on img at bounding box center [1006, 216] width 122 height 122
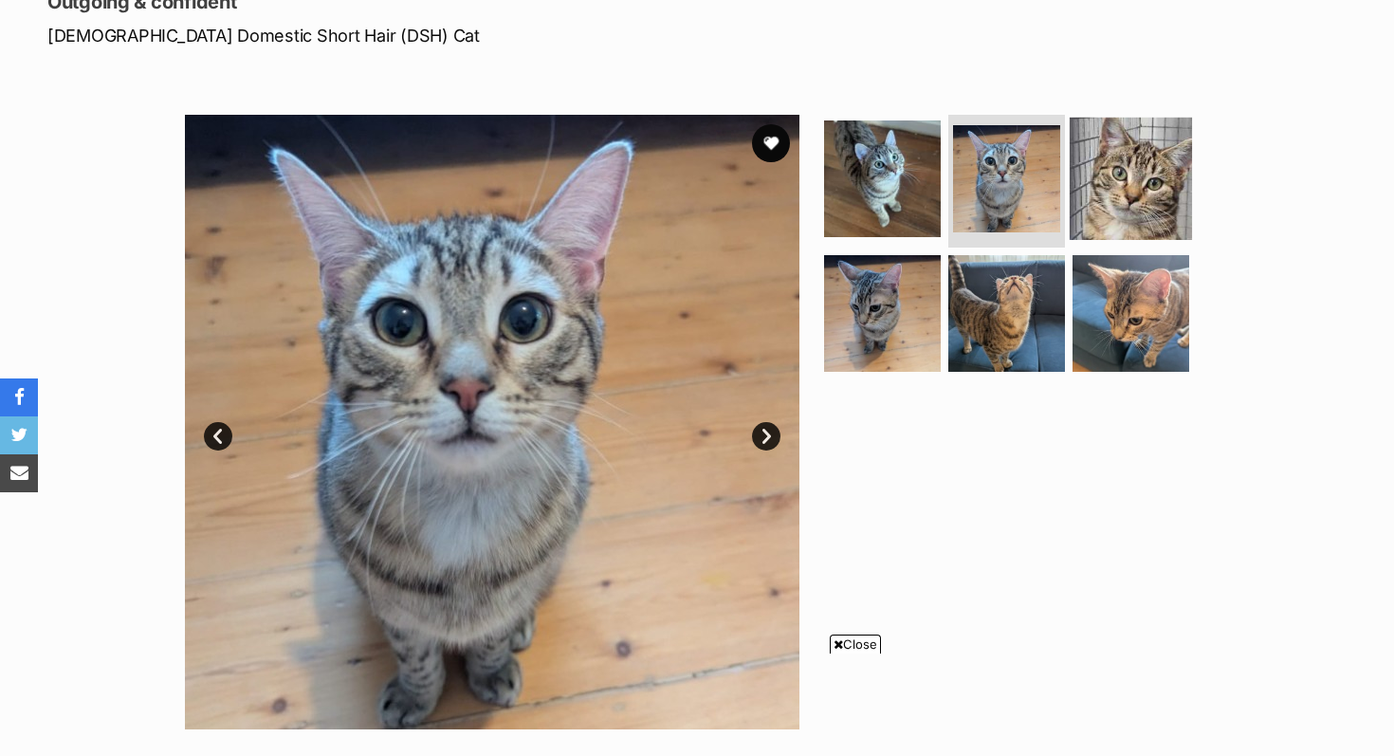
click at [1129, 187] on img at bounding box center [1130, 179] width 122 height 122
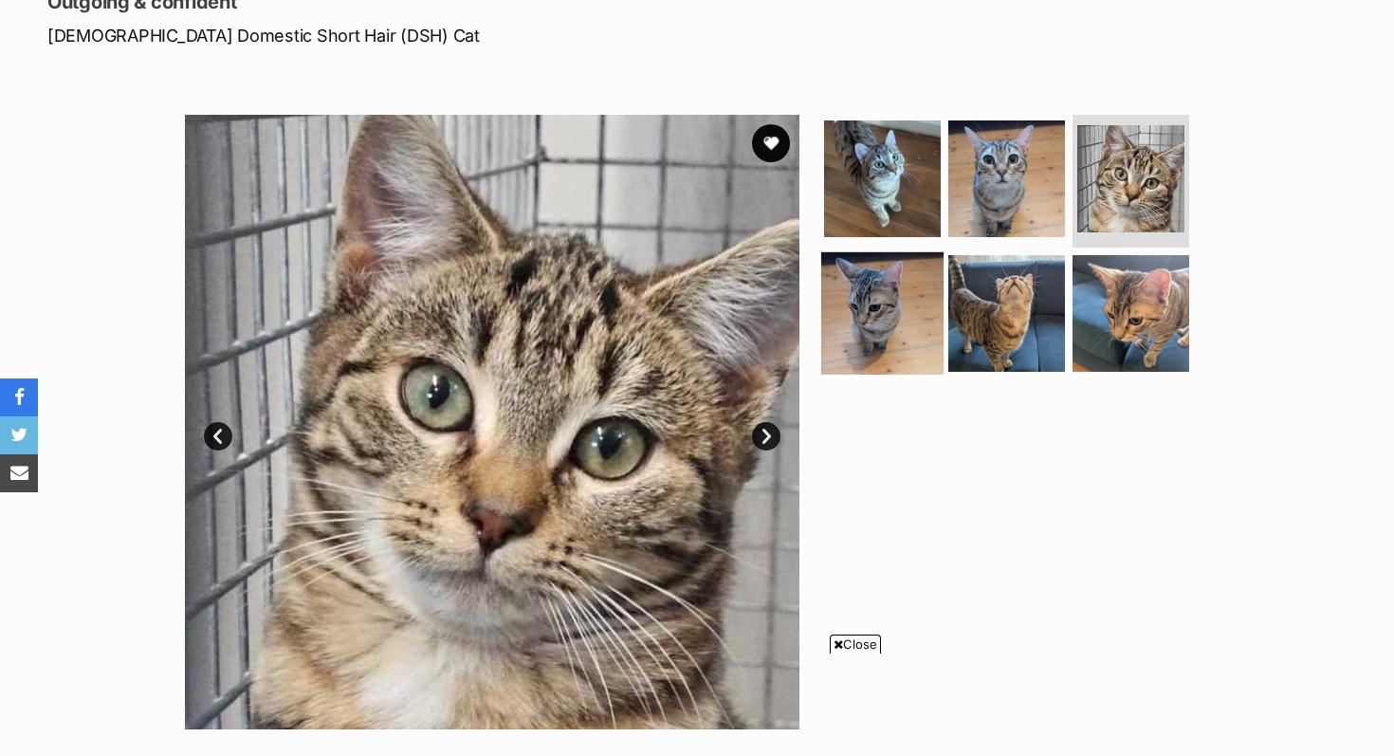
click at [926, 306] on img at bounding box center [882, 312] width 122 height 122
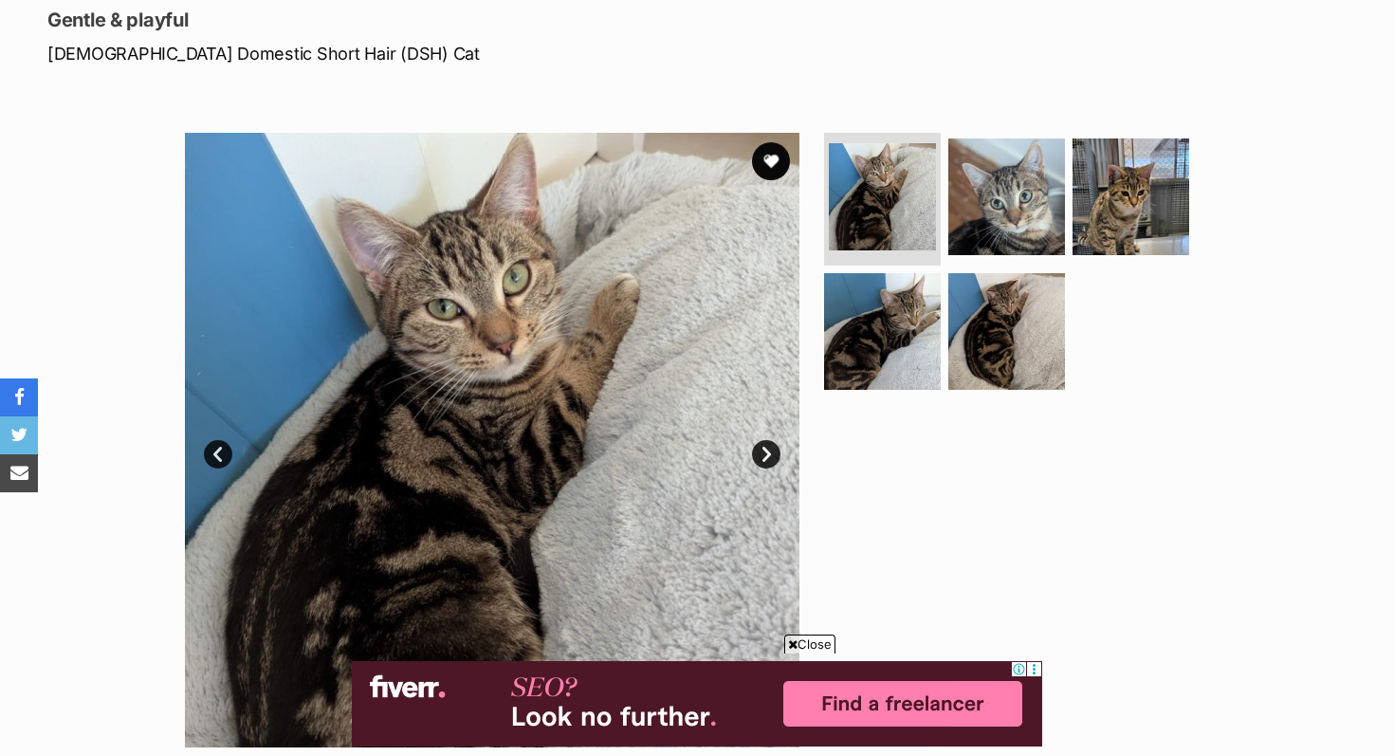
click at [775, 458] on link "Next" at bounding box center [766, 454] width 28 height 28
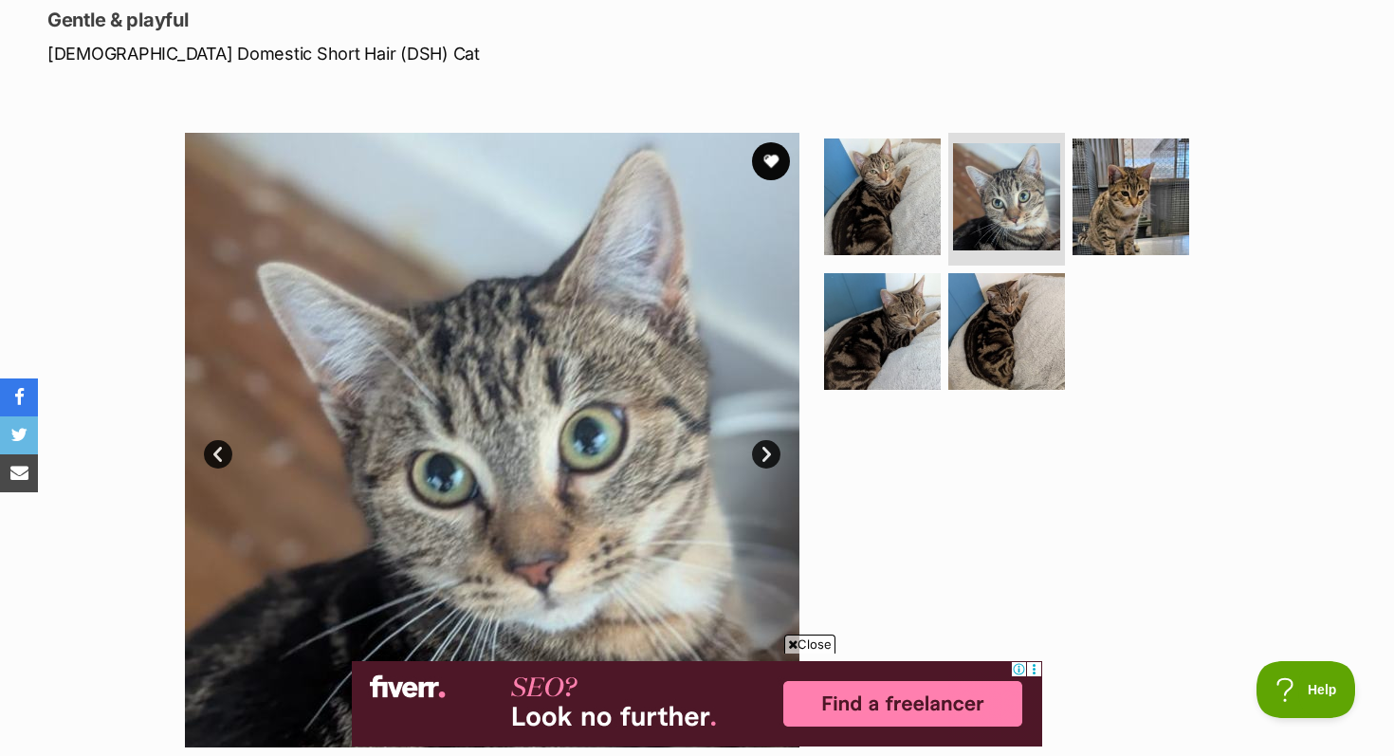
click at [773, 459] on link "Next" at bounding box center [766, 454] width 28 height 28
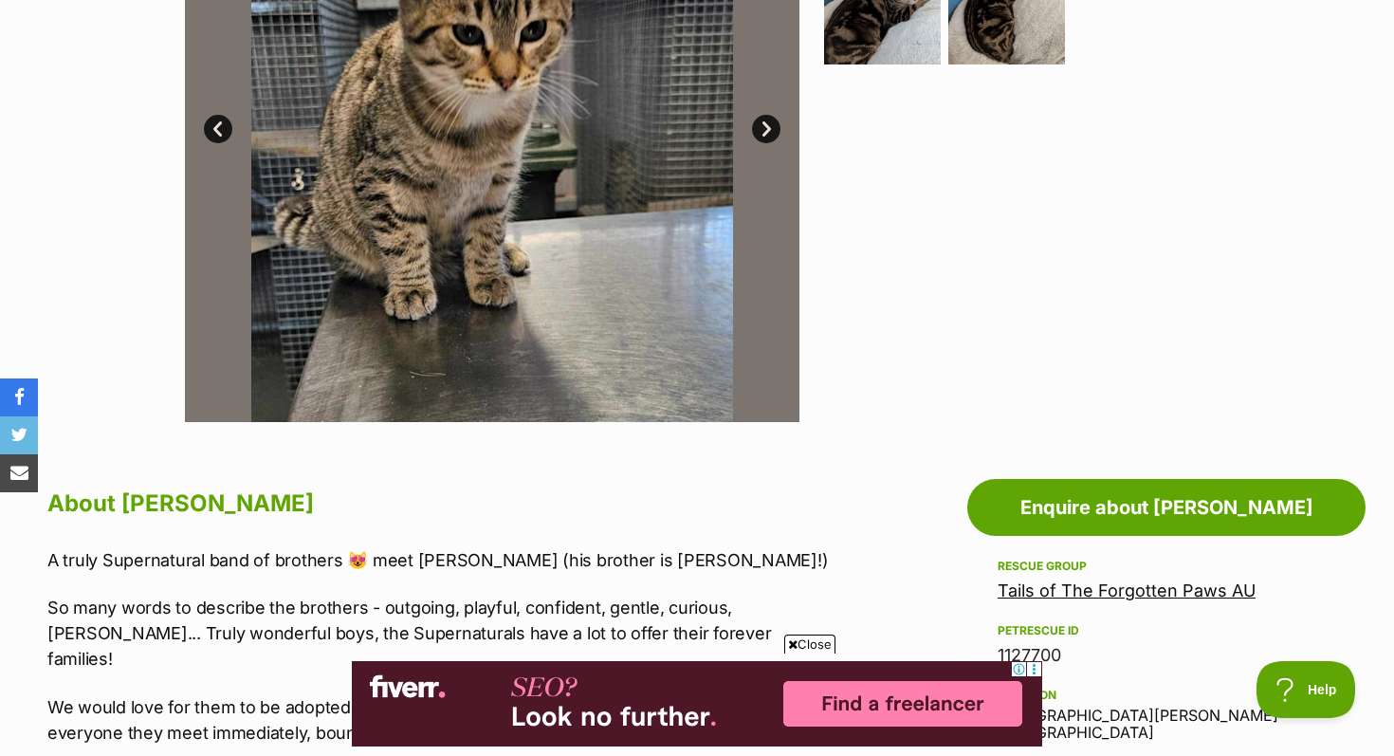
scroll to position [541, 0]
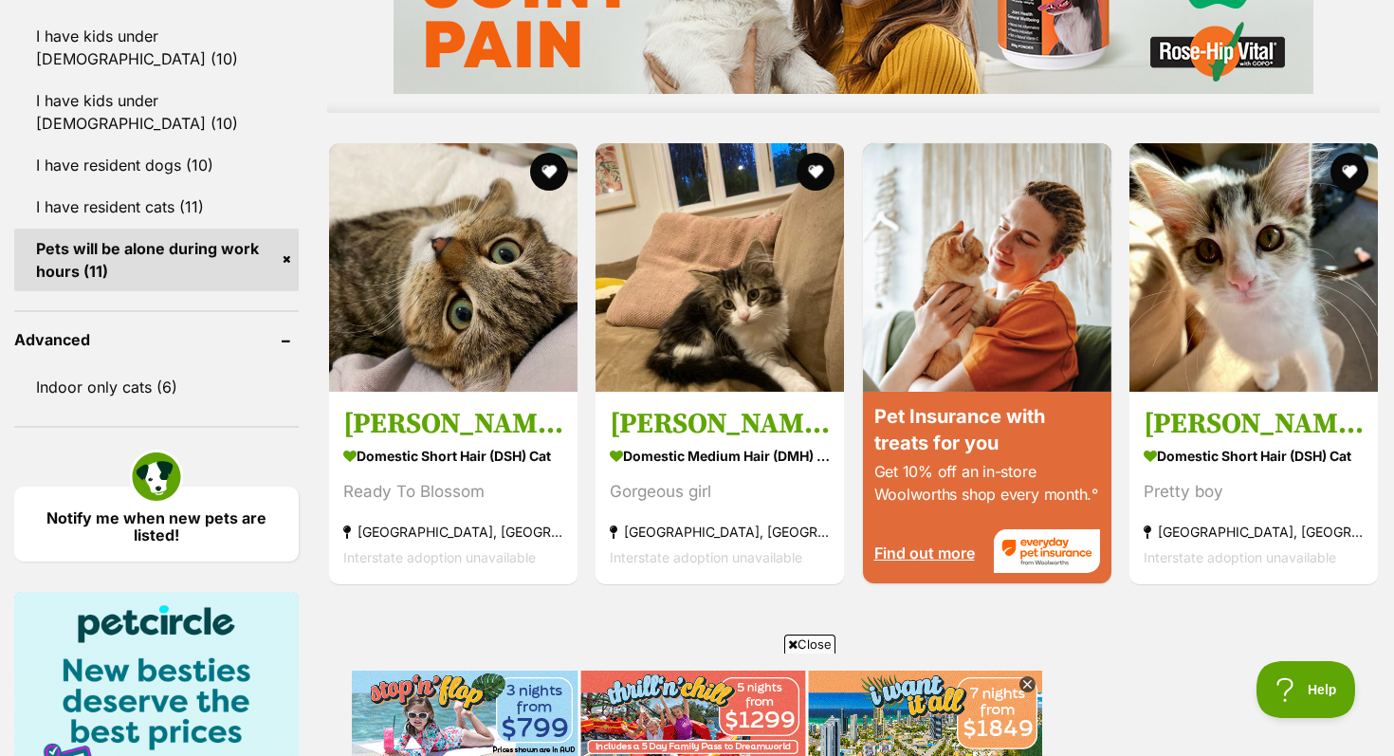
scroll to position [1714, 0]
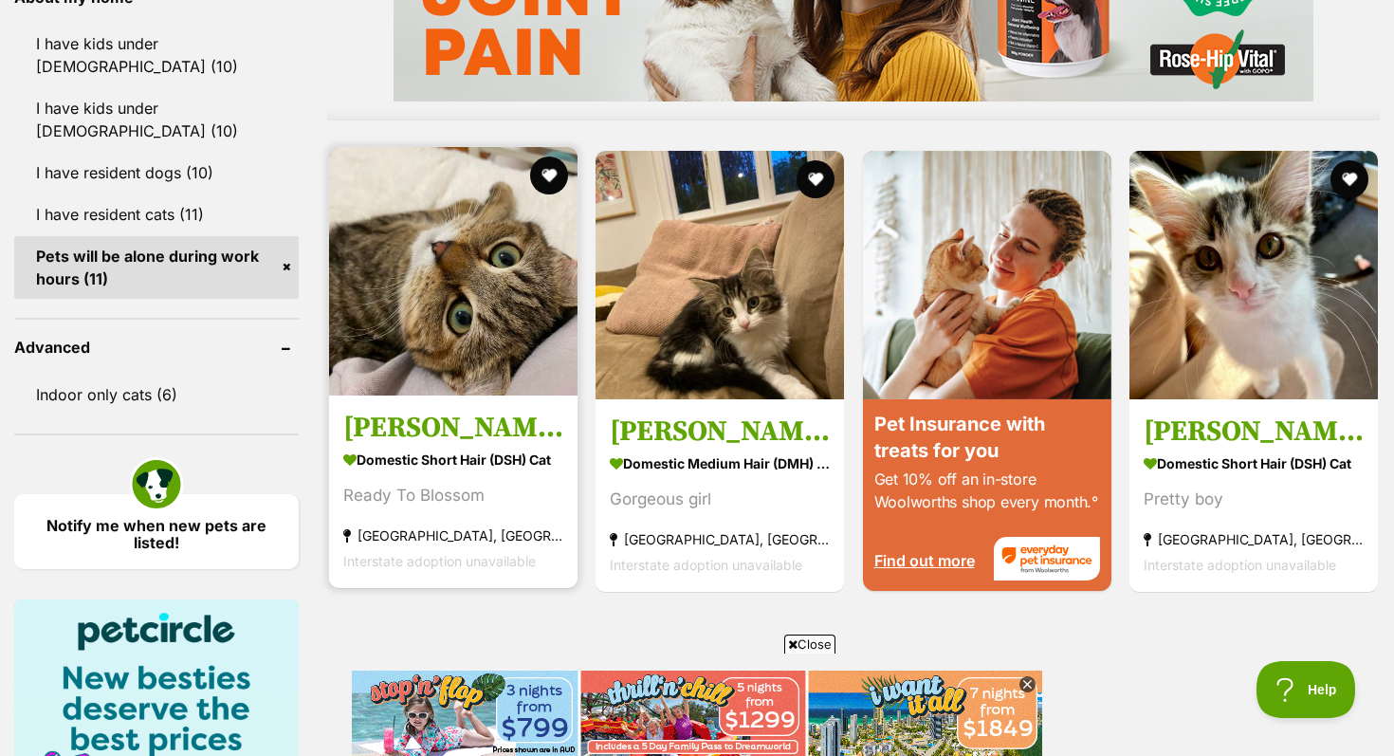
click at [515, 383] on img at bounding box center [453, 271] width 248 height 248
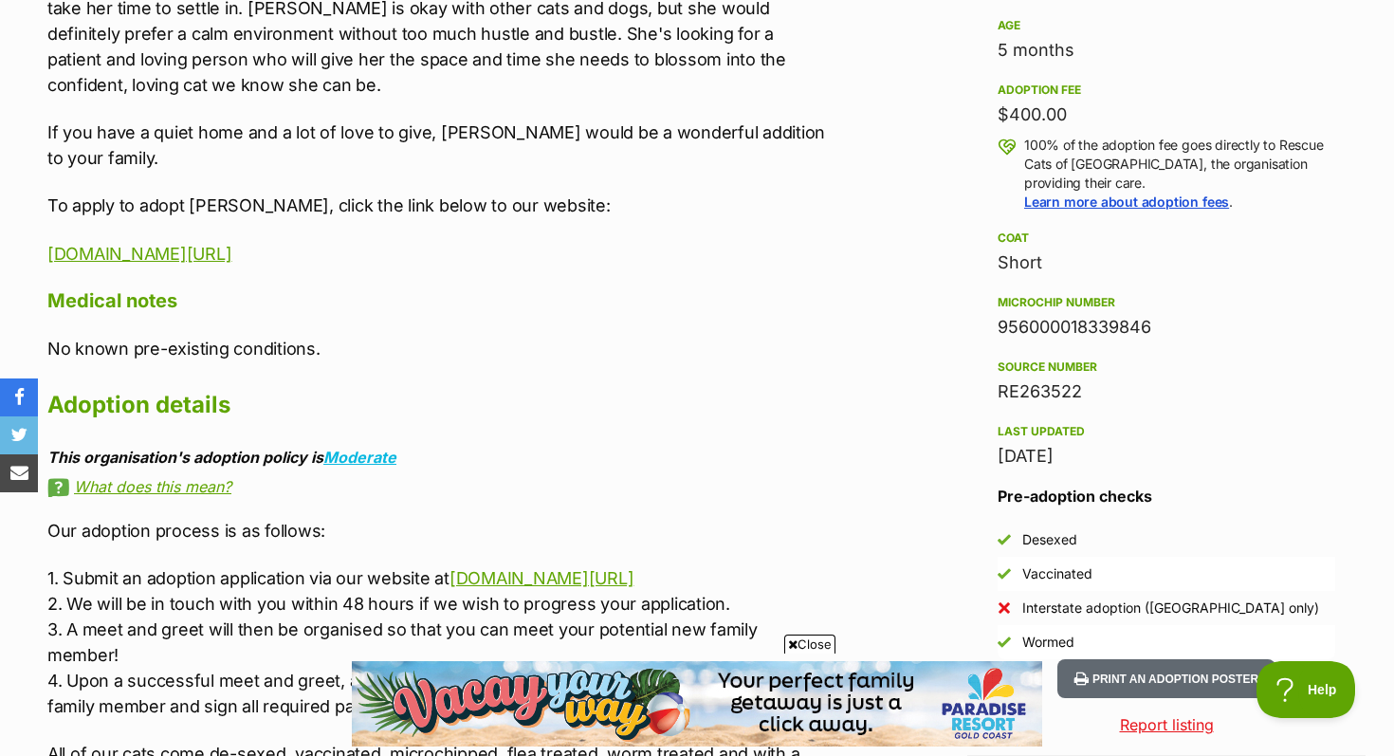
scroll to position [1368, 0]
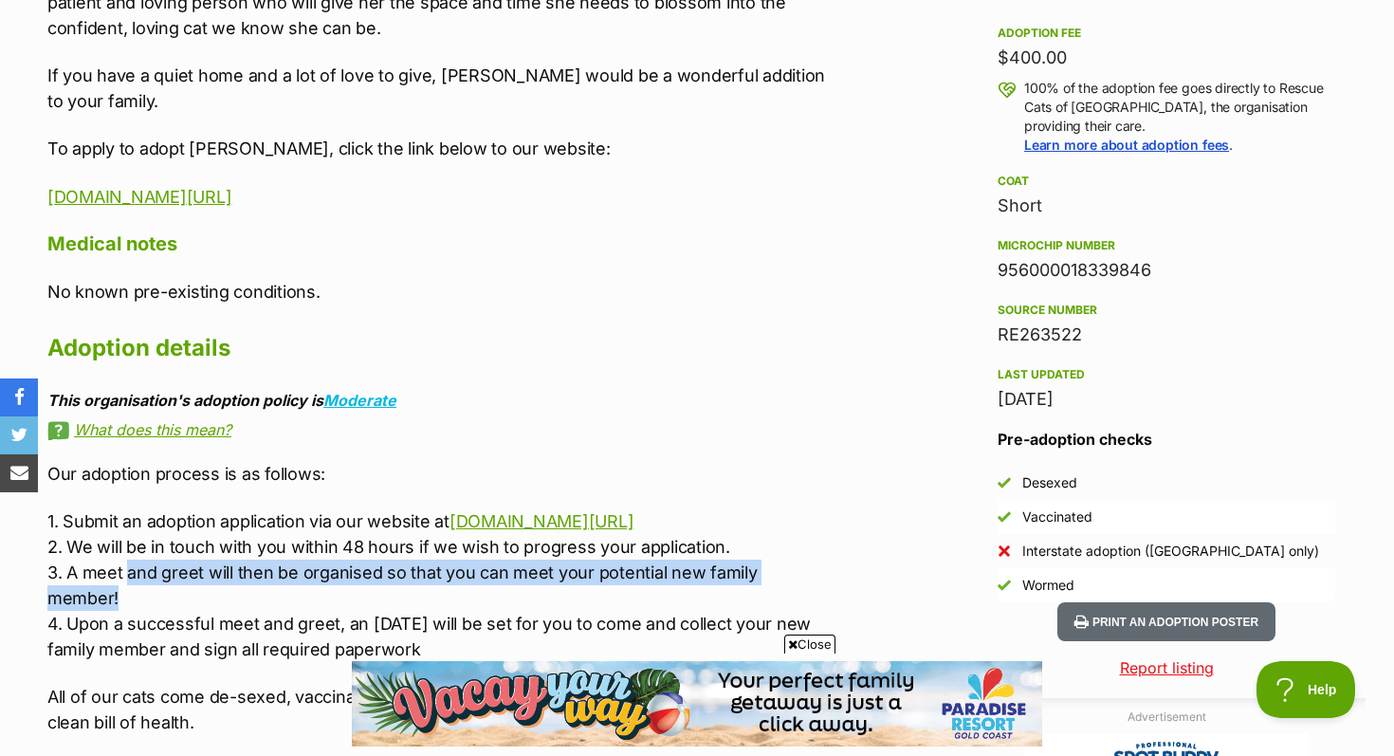
drag, startPoint x: 124, startPoint y: 543, endPoint x: 837, endPoint y: 547, distance: 713.0
click at [837, 547] on div "Advertisement Adoption information I've been adopted! This pet is no longer ava…" at bounding box center [696, 685] width 1337 height 2012
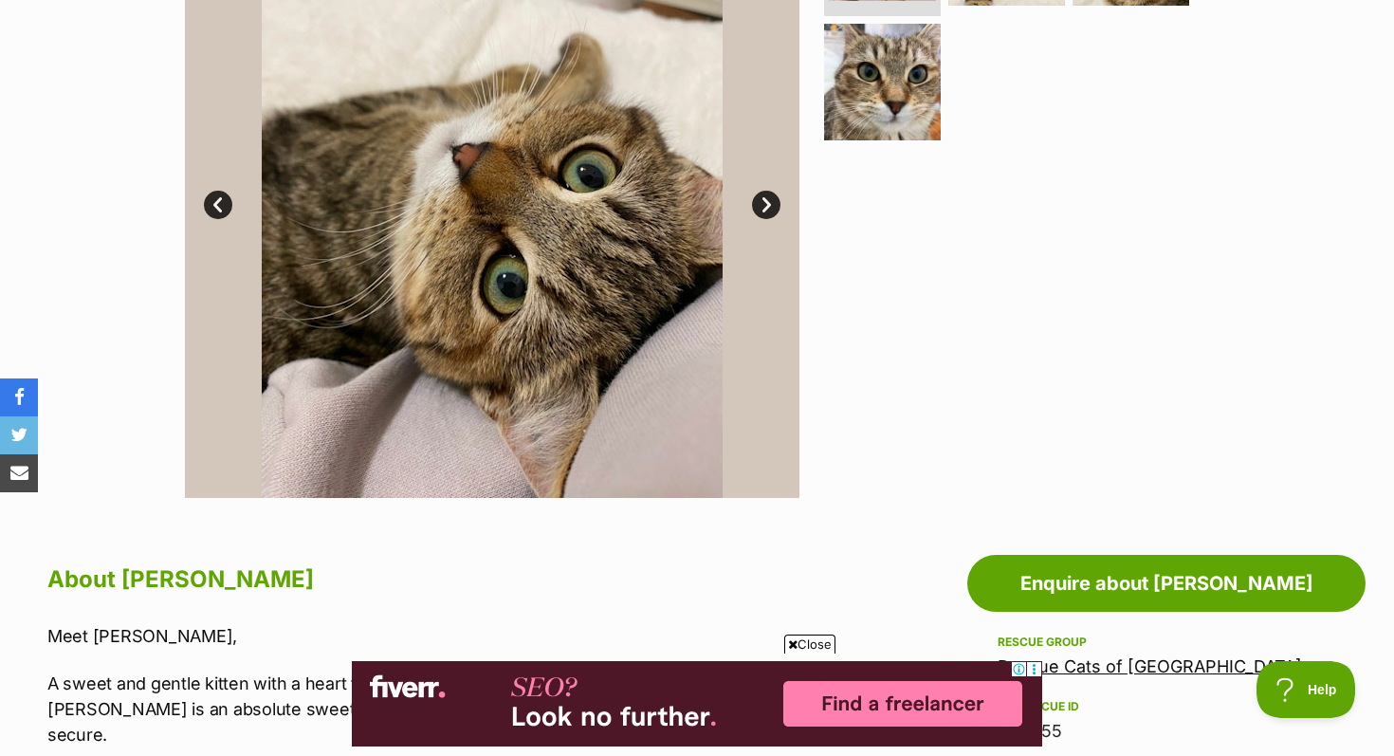
scroll to position [423, 0]
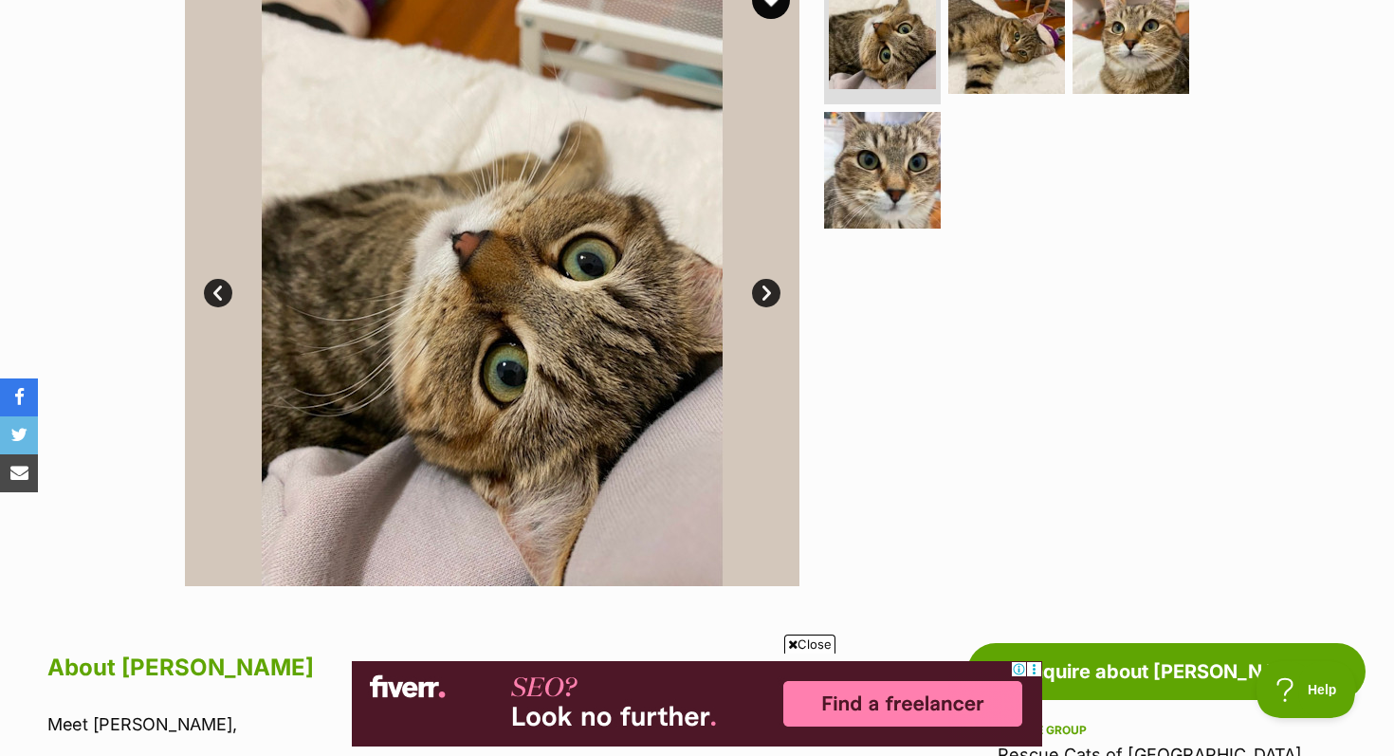
click at [763, 277] on img at bounding box center [492, 279] width 614 height 614
click at [760, 290] on link "Next" at bounding box center [766, 293] width 28 height 28
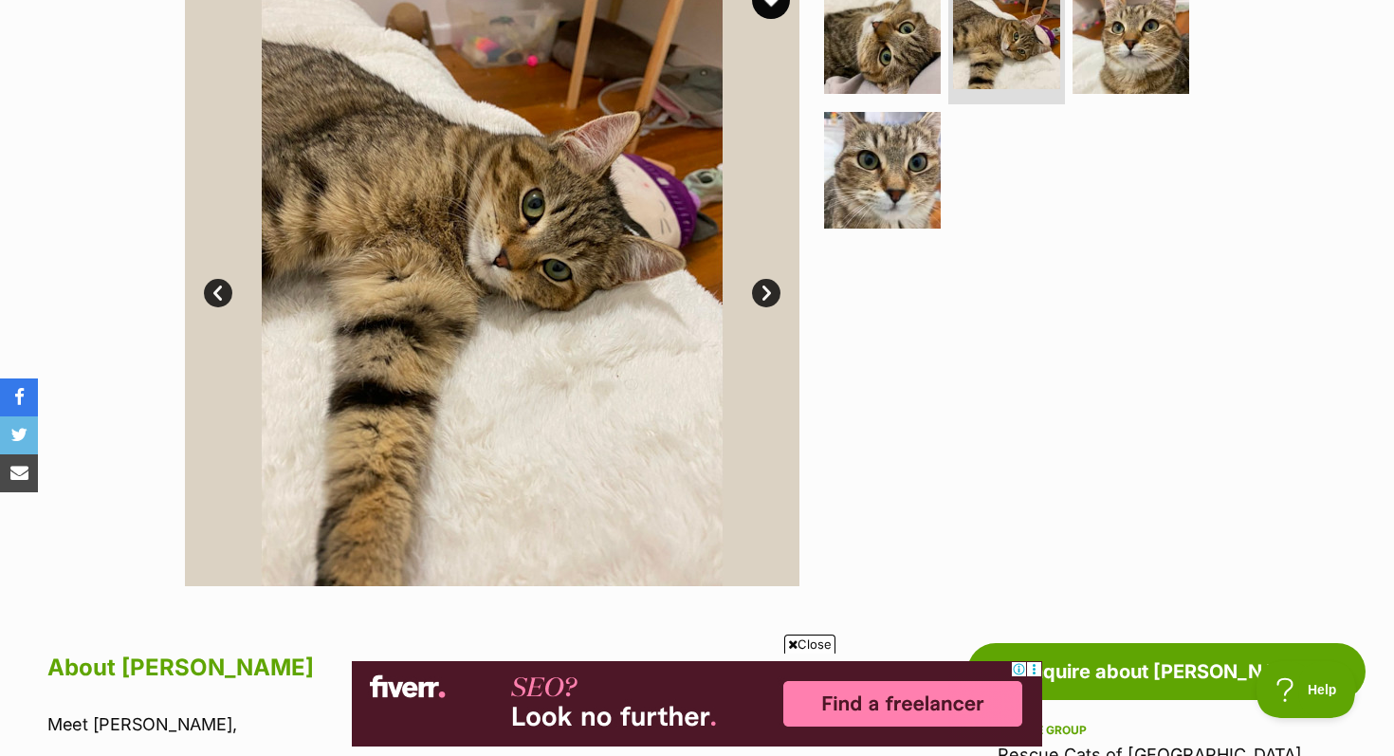
click at [760, 290] on link "Next" at bounding box center [766, 293] width 28 height 28
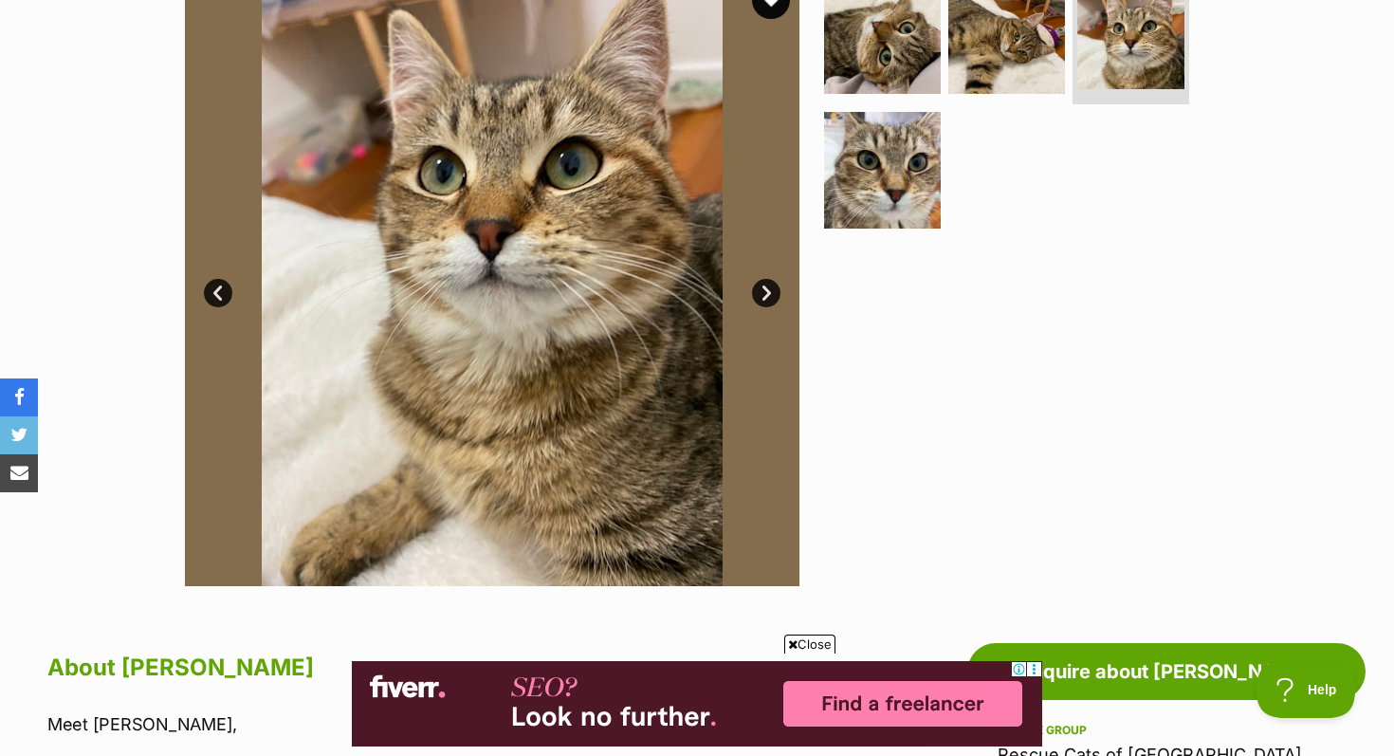
click at [760, 289] on link "Next" at bounding box center [766, 293] width 28 height 28
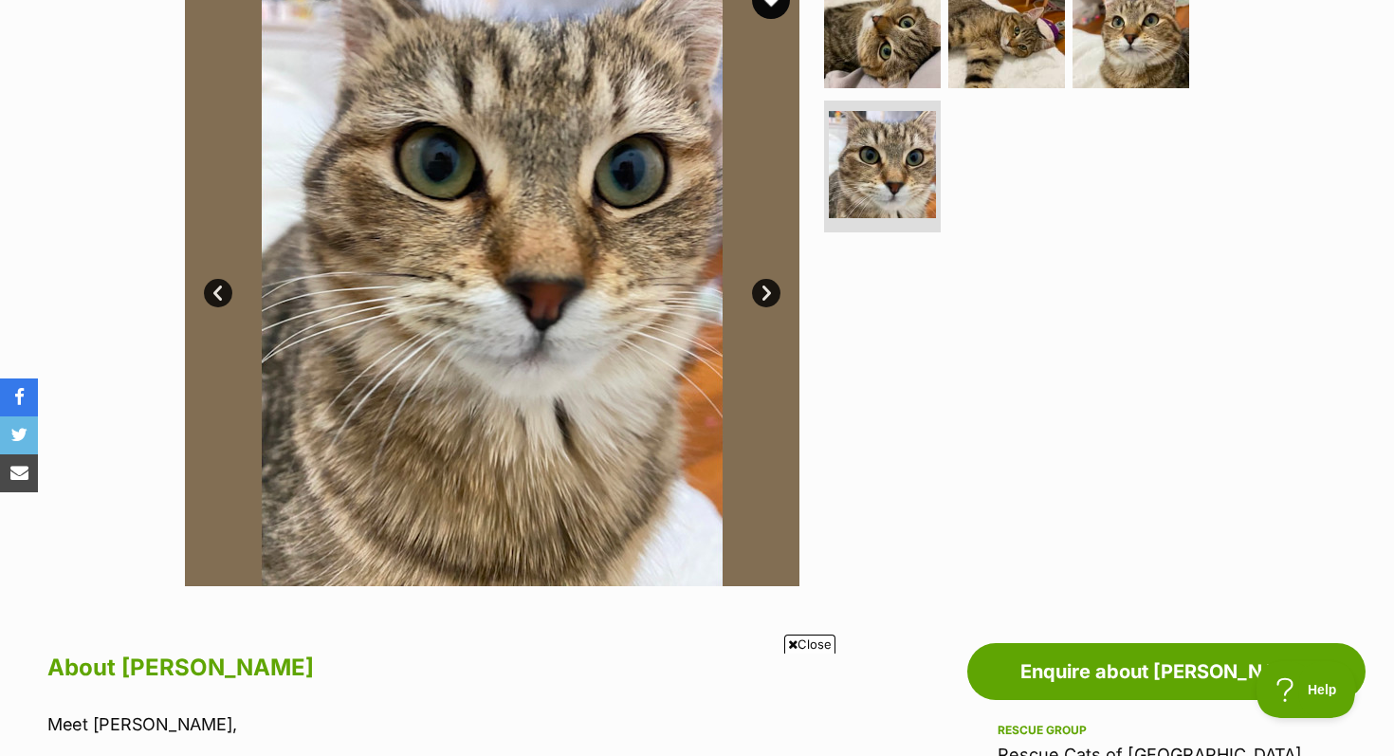
scroll to position [0, 0]
